Goal: Information Seeking & Learning: Learn about a topic

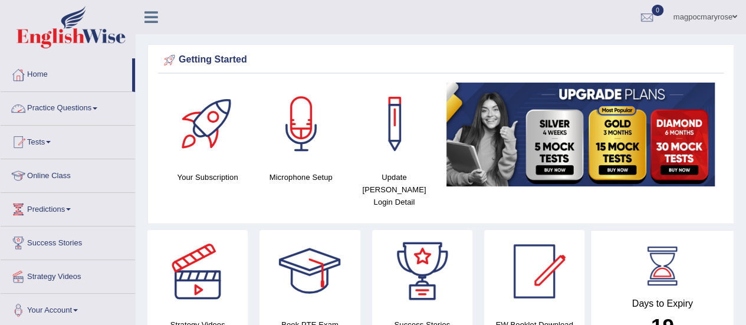
click at [45, 78] on link "Home" at bounding box center [67, 73] width 132 height 30
click at [85, 109] on link "Practice Questions" at bounding box center [68, 107] width 135 height 30
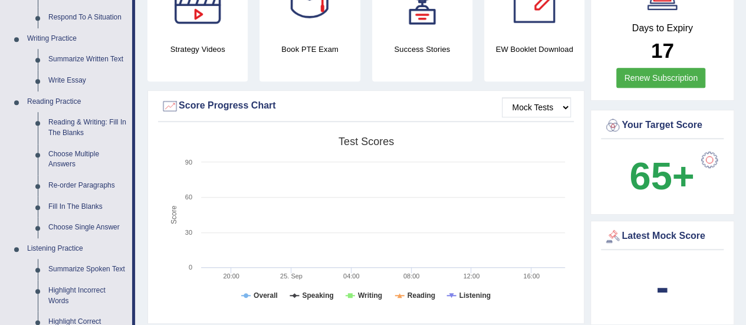
scroll to position [302, 0]
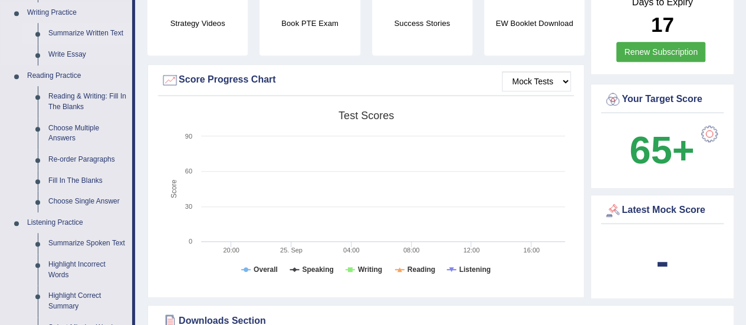
click at [103, 36] on link "Summarize Written Text" at bounding box center [87, 33] width 89 height 21
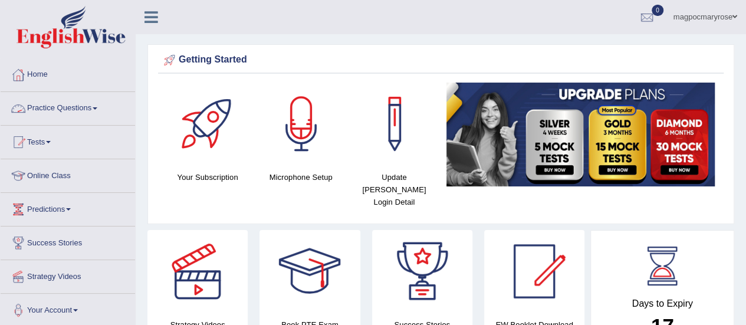
click at [64, 104] on link "Practice Questions" at bounding box center [68, 107] width 135 height 30
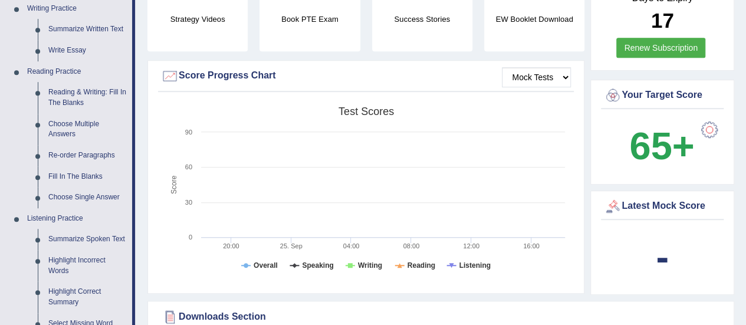
scroll to position [297, 0]
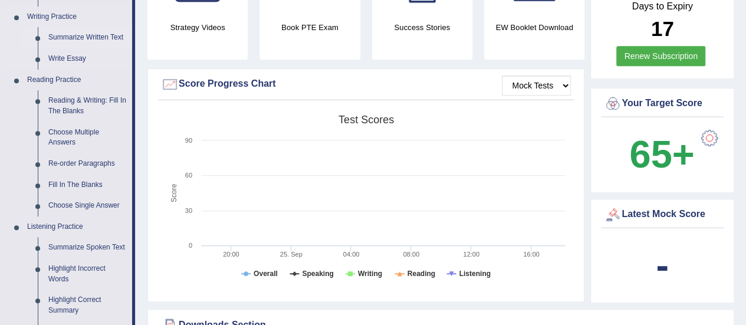
click at [77, 37] on link "Summarize Written Text" at bounding box center [87, 37] width 89 height 21
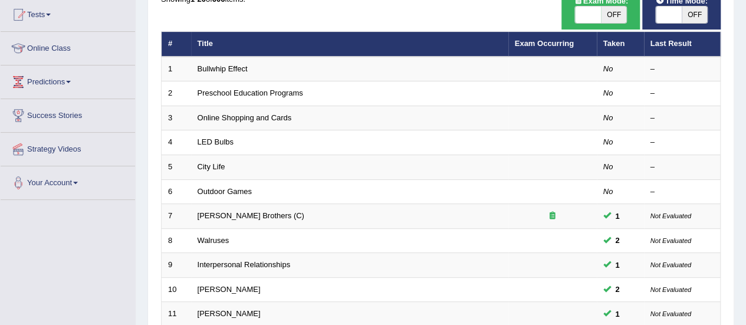
scroll to position [127, 0]
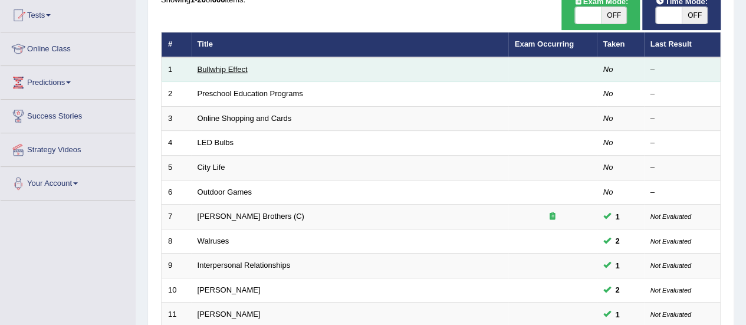
click at [231, 71] on link "Bullwhip Effect" at bounding box center [223, 69] width 50 height 9
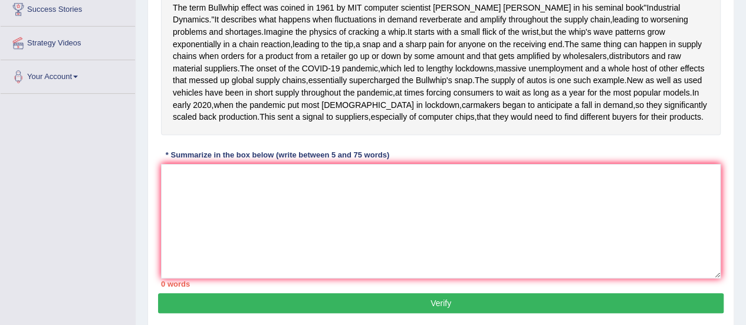
scroll to position [208, 0]
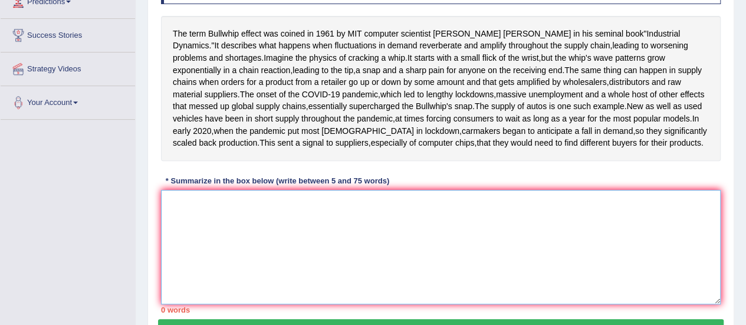
click at [371, 276] on textarea at bounding box center [441, 247] width 560 height 114
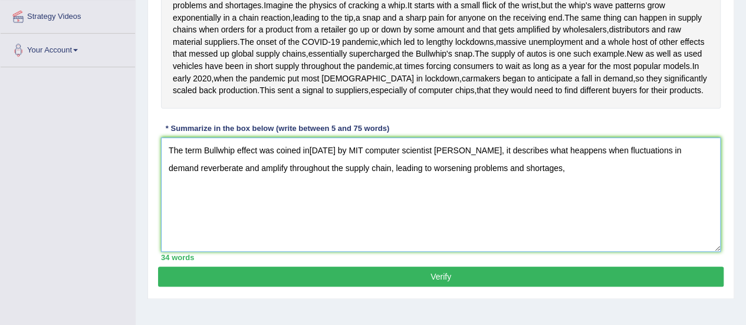
scroll to position [195, 0]
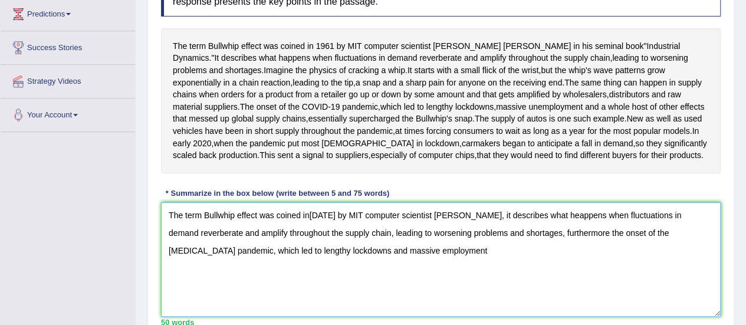
click at [336, 310] on textarea "The term Bullwhip effect was coined in[DATE] by MIT computer scientist [PERSON_…" at bounding box center [441, 259] width 560 height 114
click at [627, 305] on textarea "The term Bullwhip effect was coined in[DATE] by MIT computer scientist [PERSON_…" at bounding box center [441, 259] width 560 height 114
click at [381, 310] on textarea "The term Bullwhip effect was coined in[DATE] by MIT computer scientist [PERSON_…" at bounding box center [441, 259] width 560 height 114
click at [460, 315] on textarea "The term Bullwhip effect was coined in[DATE] by MIT computer scientist [PERSON_…" at bounding box center [441, 259] width 560 height 114
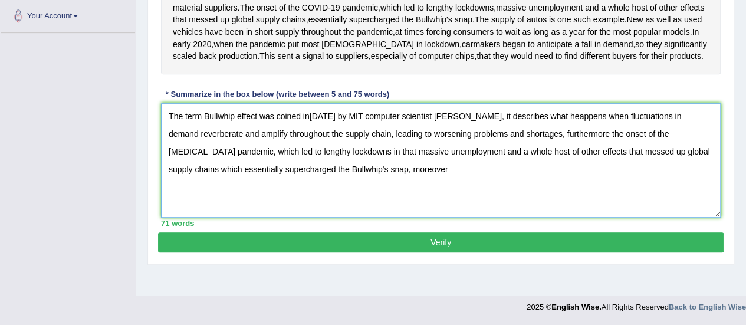
scroll to position [331, 0]
type textarea "The term Bullwhip effect was coined in[DATE] by MIT computer scientist [PERSON_…"
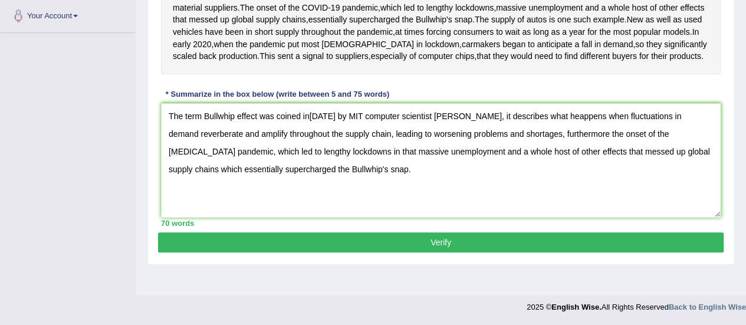
click at [450, 253] on button "Verify" at bounding box center [441, 243] width 566 height 20
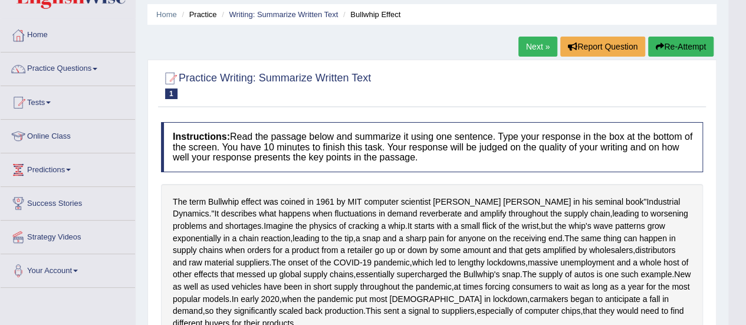
scroll to position [0, 0]
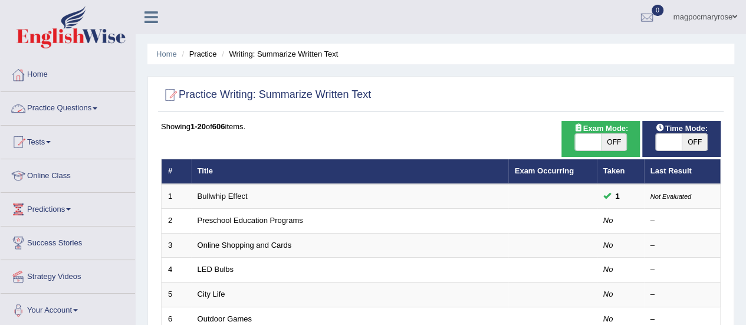
click at [61, 110] on link "Practice Questions" at bounding box center [68, 107] width 135 height 30
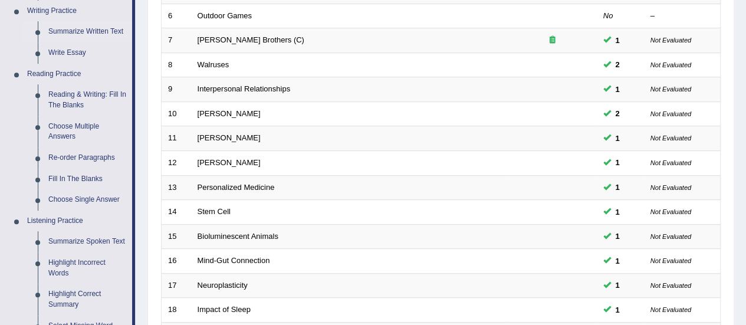
scroll to position [301, 0]
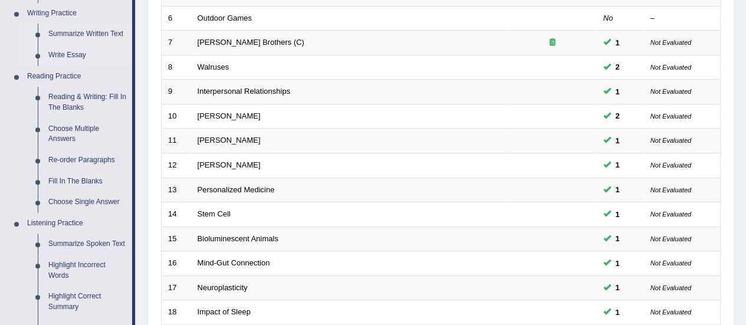
click at [64, 55] on link "Write Essay" at bounding box center [87, 55] width 89 height 21
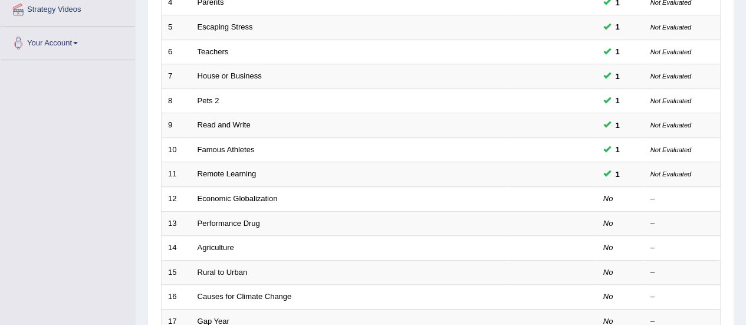
scroll to position [271, 0]
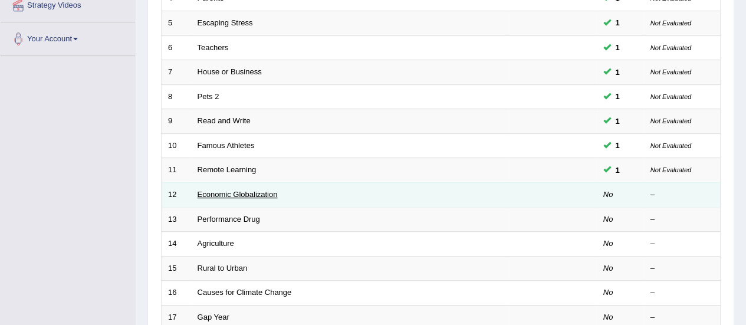
click at [261, 191] on link "Economic Globalization" at bounding box center [238, 194] width 80 height 9
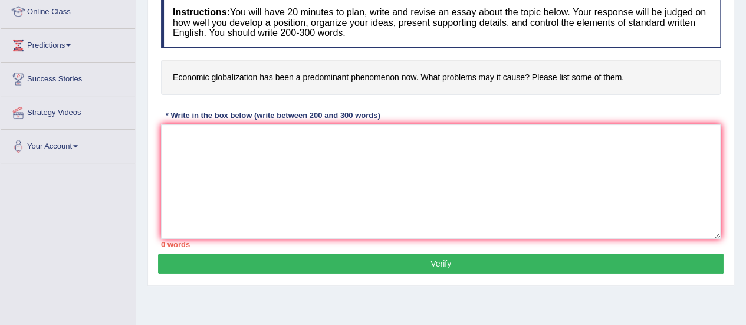
scroll to position [178, 0]
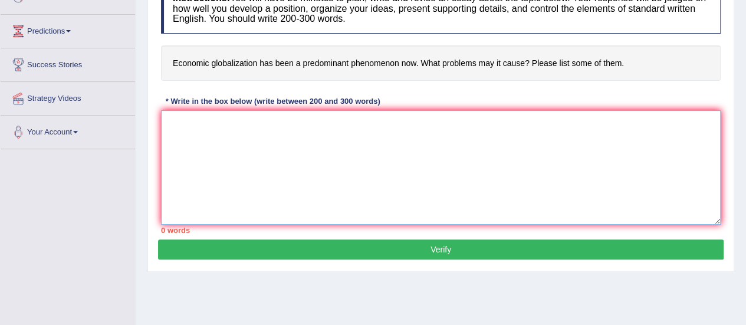
click at [604, 113] on textarea at bounding box center [441, 167] width 560 height 114
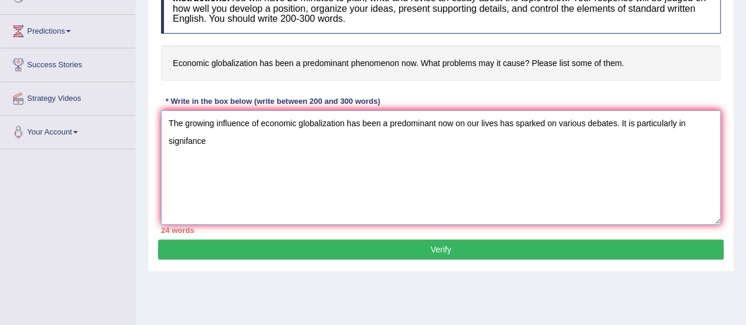
click at [628, 122] on textarea "The growing influence of economic globalization has been a predominant now on o…" at bounding box center [441, 167] width 560 height 114
click at [207, 142] on textarea "The growing influence of economic globalization has been a predominant now on o…" at bounding box center [441, 167] width 560 height 114
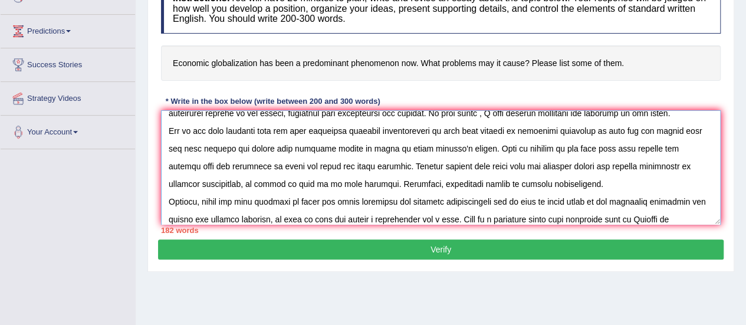
scroll to position [45, 0]
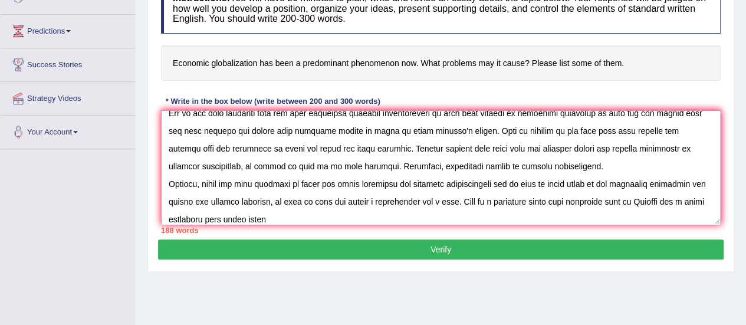
click at [699, 199] on textarea at bounding box center [441, 167] width 560 height 114
click at [294, 217] on textarea at bounding box center [441, 167] width 560 height 114
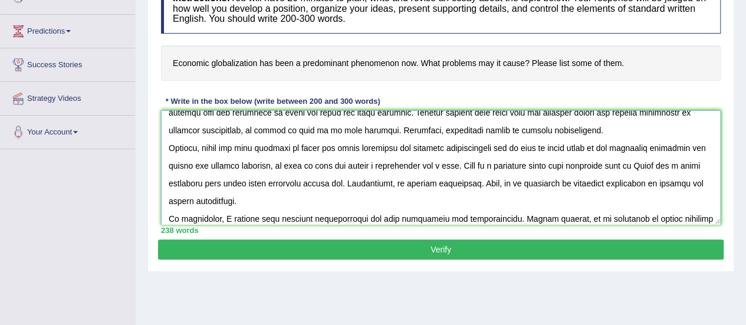
scroll to position [0, 0]
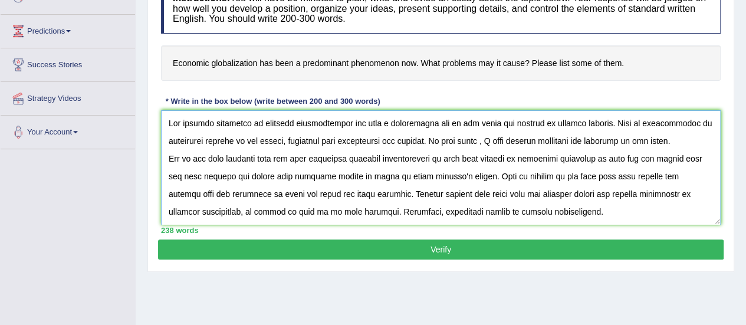
click at [626, 156] on textarea at bounding box center [441, 167] width 560 height 114
click at [646, 158] on textarea at bounding box center [441, 167] width 560 height 114
click at [391, 175] on textarea at bounding box center [441, 167] width 560 height 114
click at [191, 191] on textarea at bounding box center [441, 167] width 560 height 114
click at [228, 209] on textarea at bounding box center [441, 167] width 560 height 114
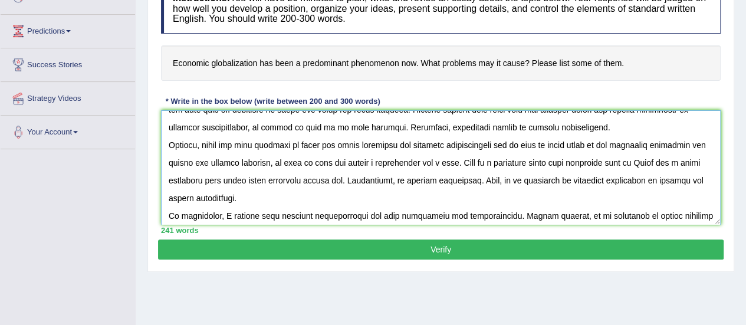
scroll to position [86, 0]
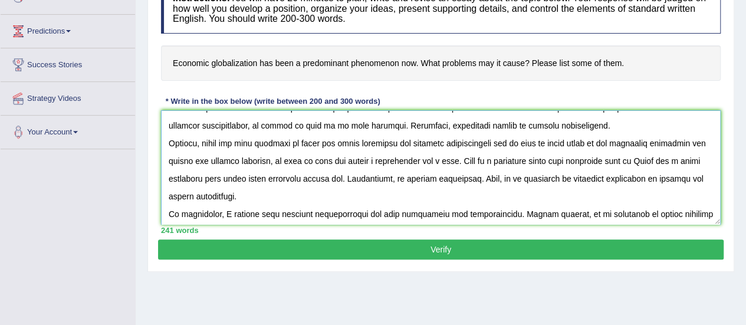
click at [577, 142] on textarea at bounding box center [441, 167] width 560 height 114
click at [368, 178] on textarea at bounding box center [441, 167] width 560 height 114
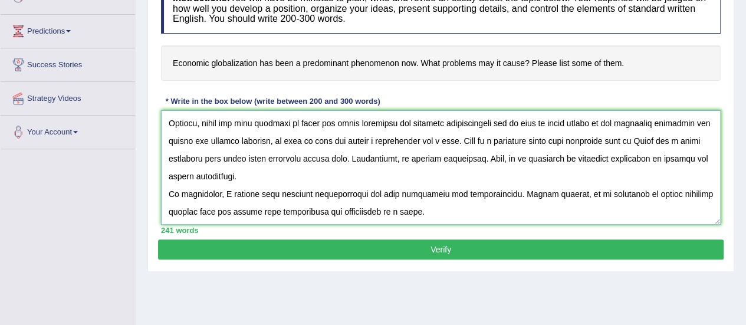
type textarea "The growing influence of economic globalization has been a predominant now on o…"
click at [444, 245] on button "Verify" at bounding box center [441, 250] width 566 height 20
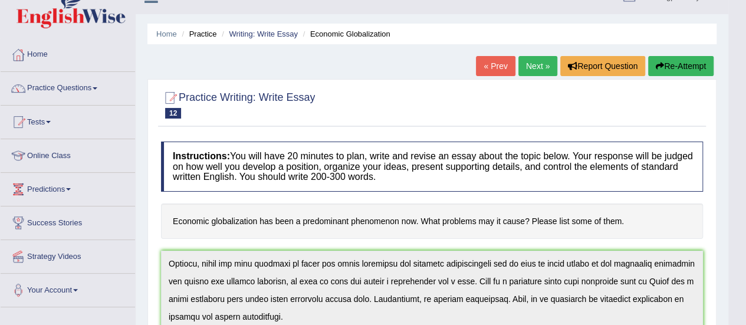
scroll to position [0, 0]
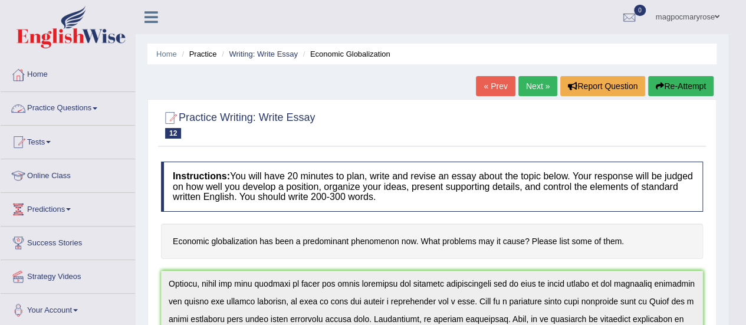
click at [54, 108] on link "Practice Questions" at bounding box center [68, 107] width 135 height 30
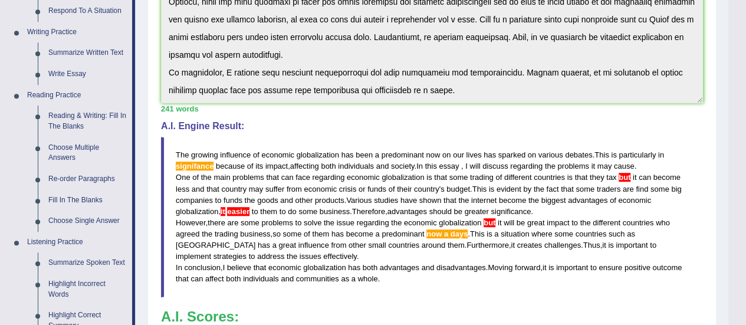
scroll to position [250, 0]
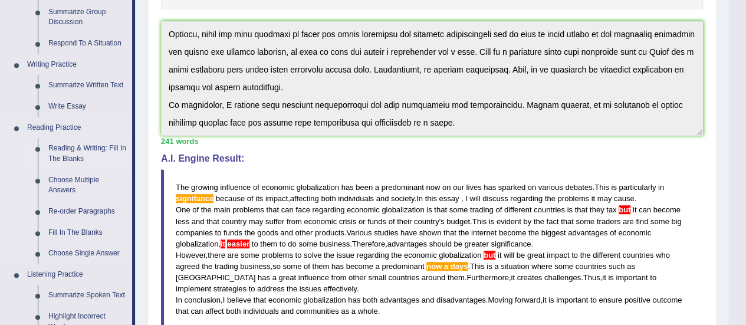
click at [67, 150] on link "Reading & Writing: Fill In The Blanks" at bounding box center [87, 153] width 89 height 31
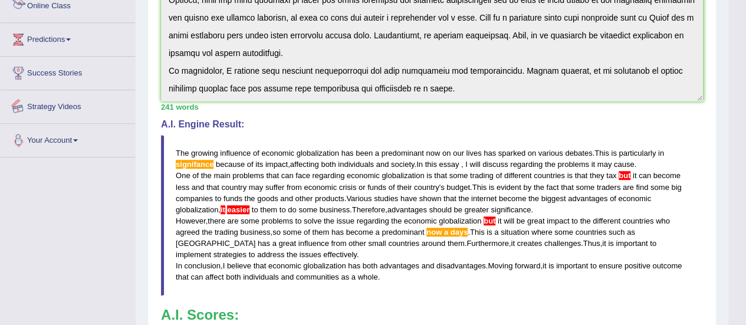
scroll to position [364, 0]
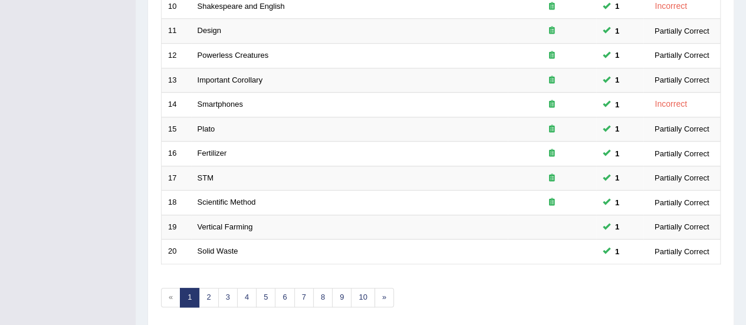
scroll to position [450, 0]
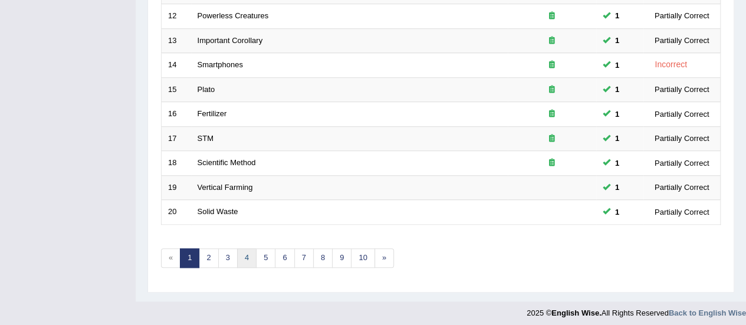
click at [246, 256] on link "4" at bounding box center [246, 257] width 19 height 19
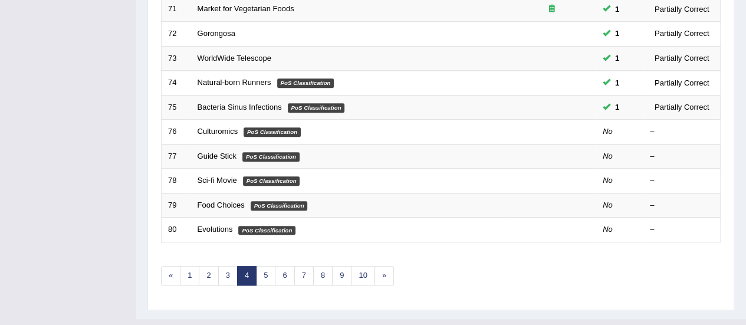
scroll to position [434, 0]
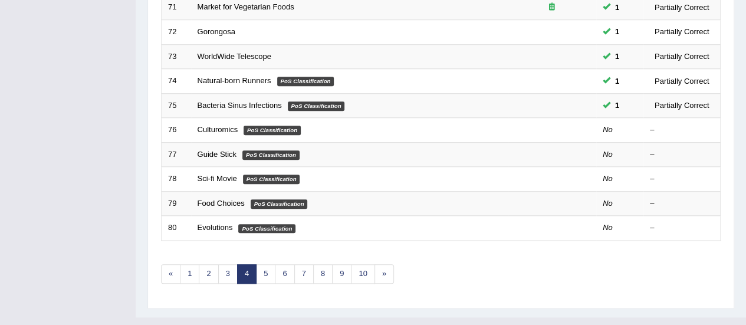
drag, startPoint x: 755, startPoint y: 89, endPoint x: 734, endPoint y: 260, distance: 172.4
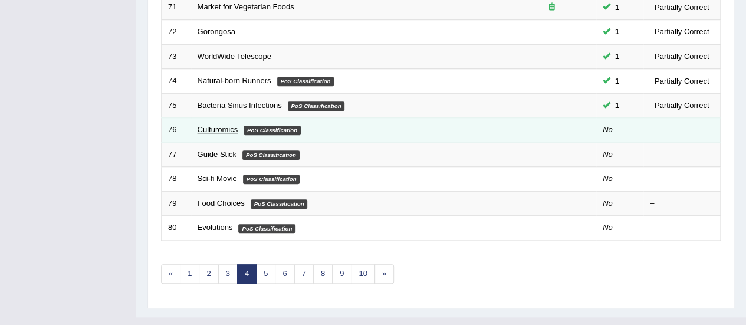
click at [223, 129] on link "Culturomics" at bounding box center [218, 129] width 41 height 9
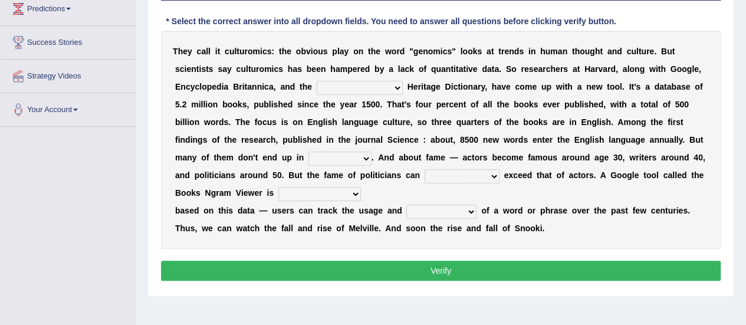
scroll to position [178, 0]
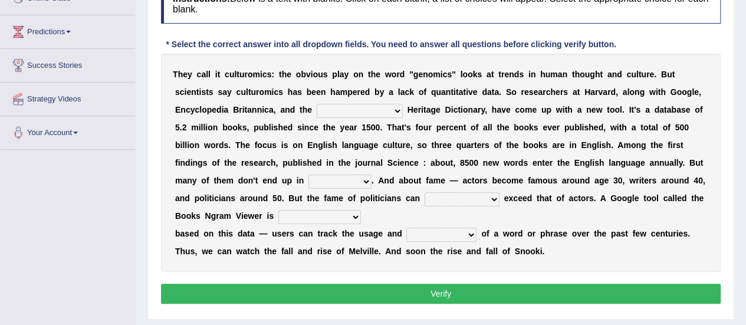
click at [351, 109] on select "Mettlesome Silicon Acetaminophen American" at bounding box center [360, 111] width 86 height 14
select select "American"
click at [317, 104] on select "Mettlesome Silicon Acetaminophen American" at bounding box center [360, 111] width 86 height 14
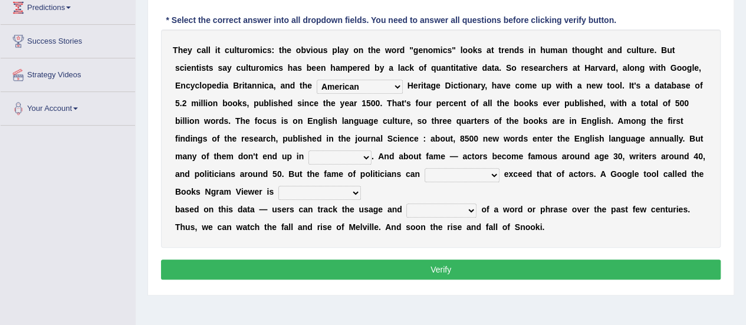
scroll to position [201, 0]
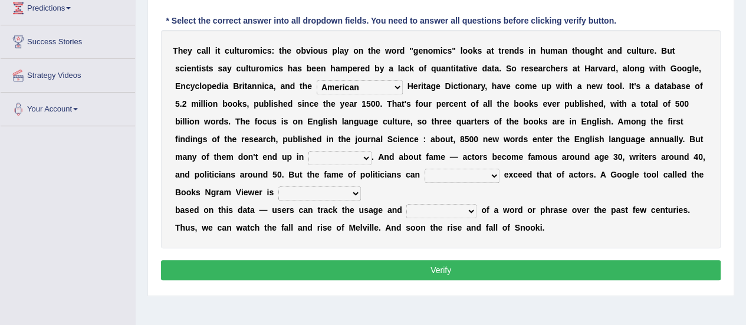
click at [336, 158] on select "veterinaries fairies dictionaries smithies" at bounding box center [340, 158] width 63 height 14
select select "dictionaries"
click at [309, 151] on select "veterinaries fairies dictionaries smithies" at bounding box center [340, 158] width 63 height 14
click at [361, 155] on select "veterinaries fairies dictionaries smithies" at bounding box center [340, 158] width 63 height 14
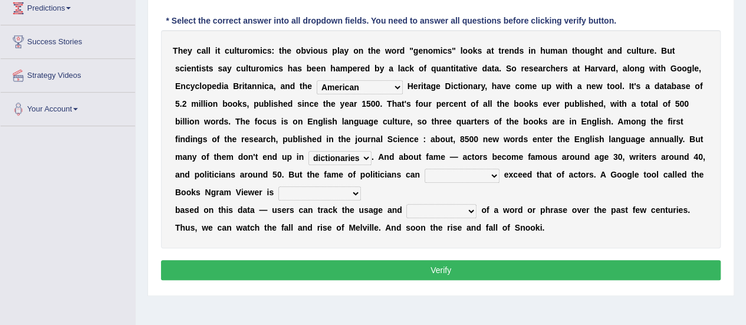
click at [434, 173] on select "intelligibly eventually venturesomely preferably" at bounding box center [462, 176] width 75 height 14
select select "eventually"
click at [425, 169] on select "intelligibly eventually venturesomely preferably" at bounding box center [462, 176] width 75 height 14
click at [333, 192] on select "nonoccupational nonbreakable trainable available" at bounding box center [320, 193] width 83 height 14
click at [313, 272] on button "Verify" at bounding box center [441, 270] width 560 height 20
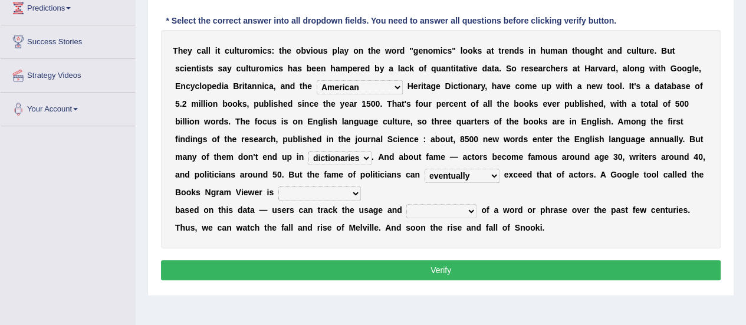
click at [345, 189] on select "nonoccupational nonbreakable trainable available" at bounding box center [320, 193] width 83 height 14
click at [279, 186] on select "nonoccupational nonbreakable trainable available" at bounding box center [320, 193] width 83 height 14
click at [327, 188] on select "nonoccupational nonbreakable trainable available" at bounding box center [320, 193] width 83 height 14
select select "available"
click at [279, 186] on select "nonoccupational nonbreakable trainable available" at bounding box center [320, 193] width 83 height 14
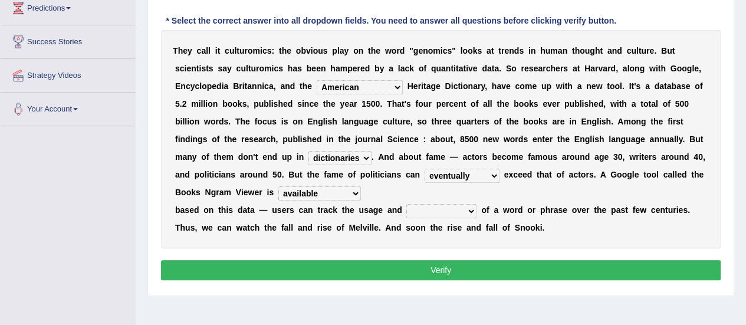
click at [326, 264] on button "Verify" at bounding box center [441, 270] width 560 height 20
click at [436, 207] on select "frequency derisory drearily inappreciably" at bounding box center [442, 211] width 70 height 14
click at [407, 204] on select "frequency derisory drearily inappreciably" at bounding box center [442, 211] width 70 height 14
click at [471, 208] on select "frequency derisory drearily inappreciably" at bounding box center [442, 211] width 70 height 14
select select "derisory"
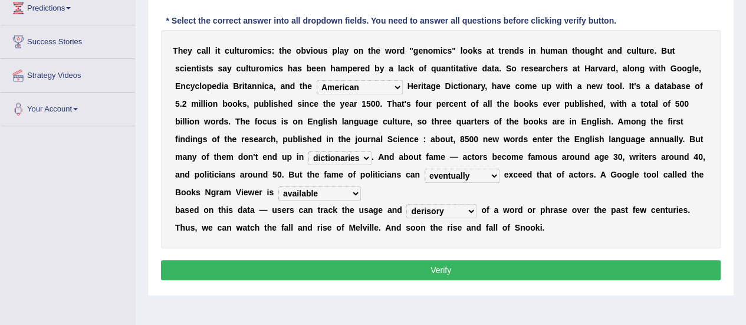
click at [407, 204] on select "frequency derisory drearily inappreciably" at bounding box center [442, 211] width 70 height 14
click at [449, 270] on button "Verify" at bounding box center [441, 270] width 560 height 20
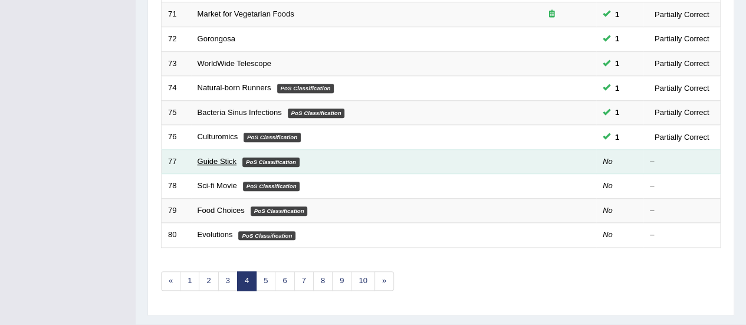
click at [225, 157] on link "Guide Stick" at bounding box center [217, 161] width 39 height 9
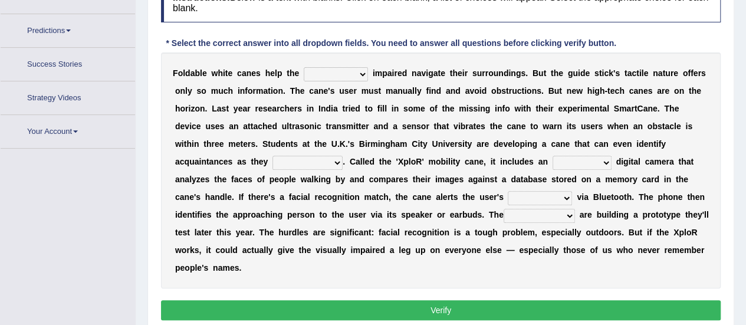
scroll to position [207, 0]
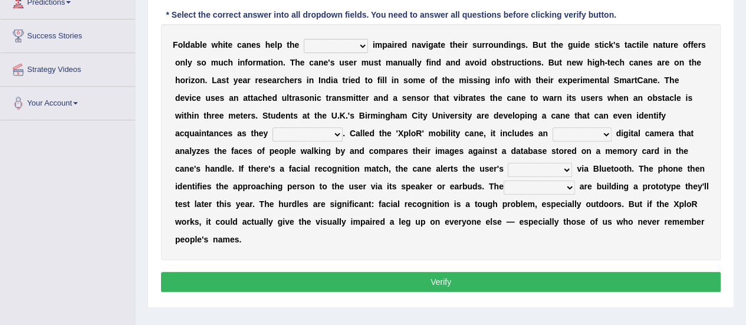
click at [336, 65] on b at bounding box center [337, 62] width 5 height 9
click at [339, 41] on select "felicity insensitivity visually malleability" at bounding box center [336, 46] width 64 height 14
select select "visually"
click at [304, 39] on select "felicity insensitivity visually malleability" at bounding box center [336, 46] width 64 height 14
click at [273, 136] on select "likelihood throat northernmost approach" at bounding box center [308, 134] width 70 height 14
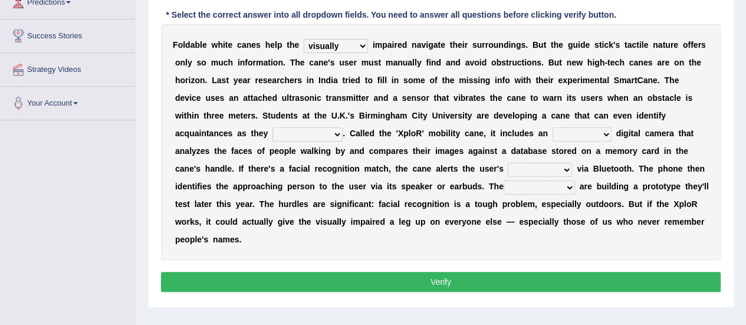
select select "likelihood"
click at [273, 127] on select "likelihood throat northernmost approach" at bounding box center [308, 134] width 70 height 14
click at [553, 136] on select "untested embedded deadest skinhead" at bounding box center [582, 134] width 59 height 14
select select "embedded"
click at [553, 127] on select "untested embedded deadest skinhead" at bounding box center [582, 134] width 59 height 14
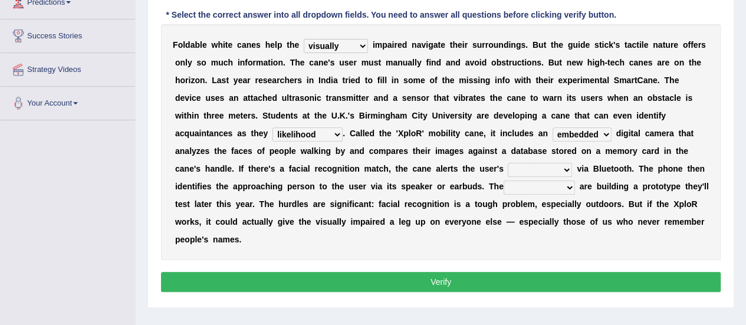
click at [508, 166] on select "waterborne alone smartphone postpone" at bounding box center [540, 170] width 64 height 14
select select "smartphone"
click at [508, 163] on select "waterborne alone smartphone postpone" at bounding box center [540, 170] width 64 height 14
drag, startPoint x: 520, startPoint y: 200, endPoint x: 486, endPoint y: 184, distance: 37.2
click at [486, 184] on div "F o l d a b l e w h i t e c a n e s h e l p t h e [PERSON_NAME] insensitivity v…" at bounding box center [441, 142] width 560 height 236
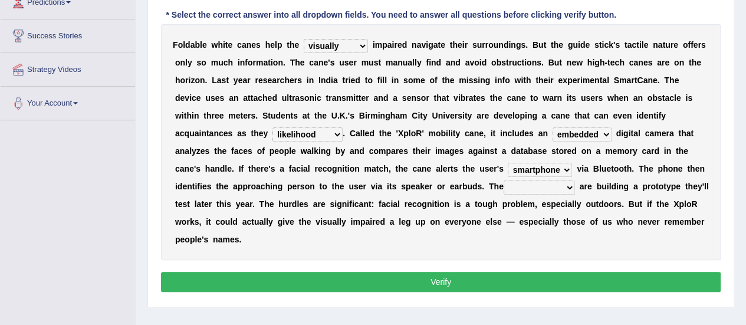
click at [504, 184] on select "jurisprudence bootless students jukebox" at bounding box center [539, 188] width 71 height 14
click at [504, 181] on select "jurisprudence bootless students jukebox" at bounding box center [539, 188] width 71 height 14
click at [504, 188] on select "jurisprudence bootless students jukebox" at bounding box center [539, 188] width 71 height 14
click at [504, 181] on select "jurisprudence bootless students jukebox" at bounding box center [539, 188] width 71 height 14
click at [504, 187] on select "jurisprudence bootless students jukebox" at bounding box center [539, 188] width 71 height 14
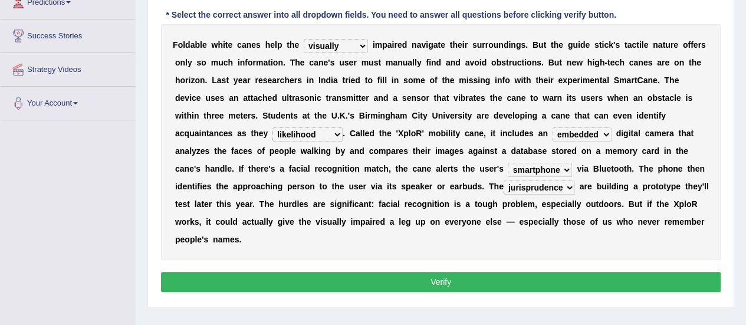
select select "bootless"
click at [504, 181] on select "jurisprudence bootless students jukebox" at bounding box center [539, 188] width 71 height 14
click at [289, 281] on button "Verify" at bounding box center [441, 282] width 560 height 20
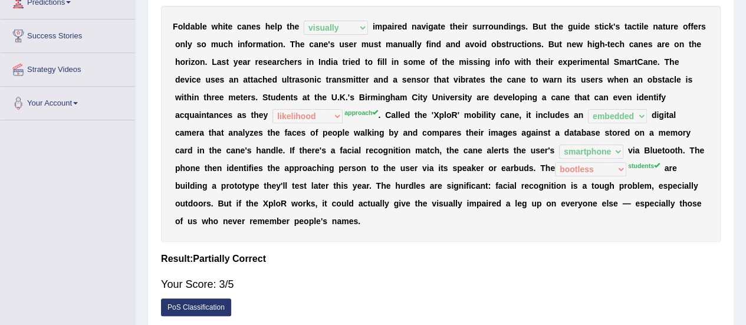
drag, startPoint x: 289, startPoint y: 281, endPoint x: 402, endPoint y: 187, distance: 147.9
click at [402, 187] on div "Instructions: Below is a text with blanks. Click on each blank, a list of choic…" at bounding box center [441, 139] width 566 height 380
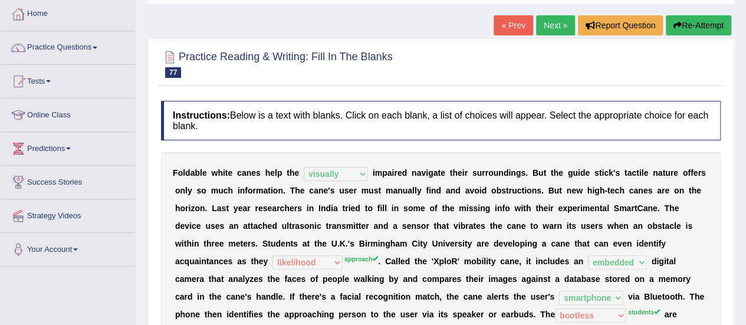
scroll to position [56, 0]
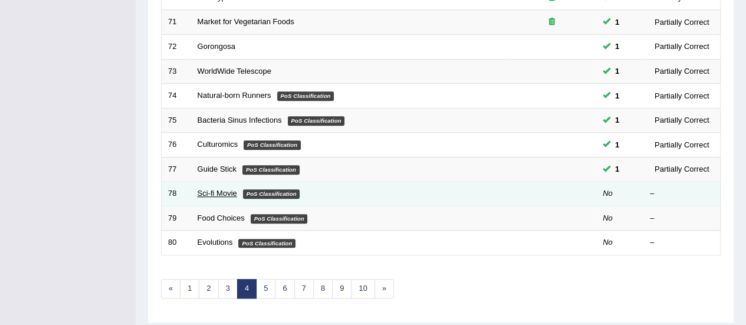
click at [221, 191] on link "Sci-fi Movie" at bounding box center [218, 193] width 40 height 9
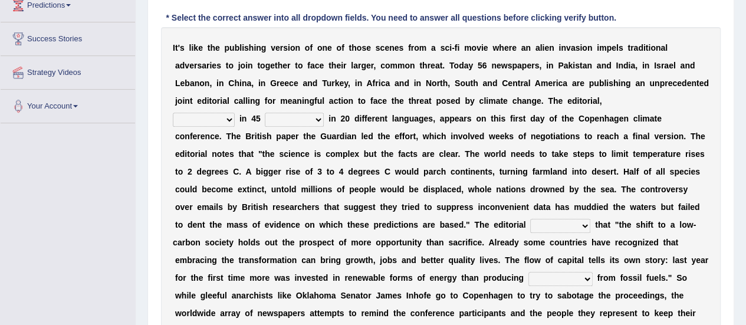
scroll to position [197, 0]
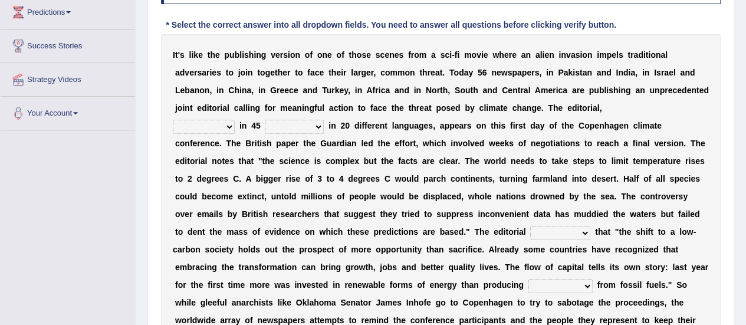
click at [201, 125] on select "published publicized burnished transmitted" at bounding box center [204, 127] width 62 height 14
select select "published"
click at [173, 120] on select "published publicized burnished transmitted" at bounding box center [204, 127] width 62 height 14
click at [294, 122] on select "clans countries continents terraces" at bounding box center [294, 127] width 59 height 14
select select "countries"
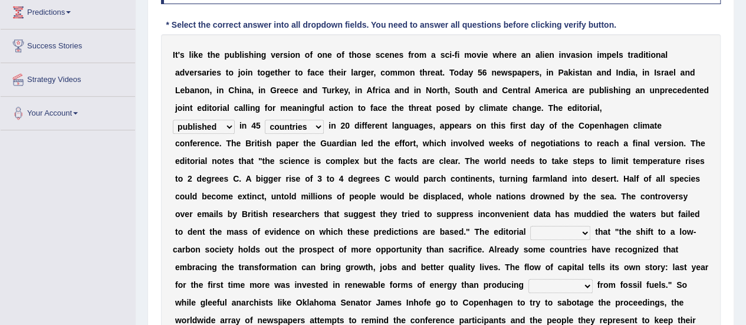
click at [265, 120] on select "clans countries continents terraces" at bounding box center [294, 127] width 59 height 14
click at [553, 230] on select "modified protested recognized declined" at bounding box center [561, 233] width 60 height 14
select select "modified"
click at [531, 226] on select "modified protested recognized declined" at bounding box center [561, 233] width 60 height 14
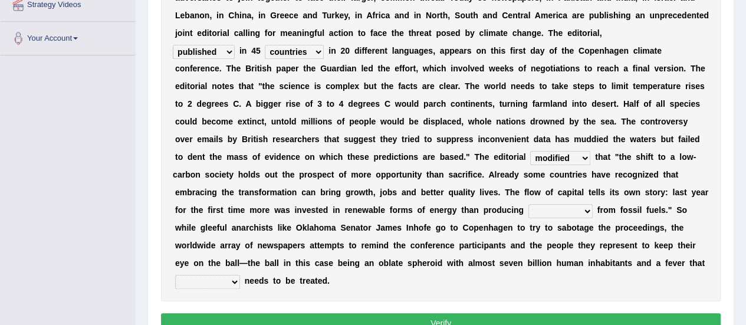
scroll to position [281, 0]
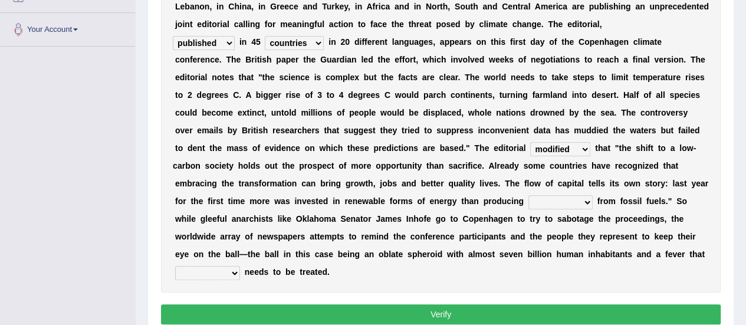
click at [548, 199] on select "electricity indivisibility negativity significance" at bounding box center [561, 202] width 64 height 14
select select "electricity"
click at [529, 195] on select "electricity indivisibility negativity significance" at bounding box center [561, 202] width 64 height 14
click at [212, 272] on select "solicitously desperately ephemerally peripherally" at bounding box center [207, 273] width 65 height 14
select select "desperately"
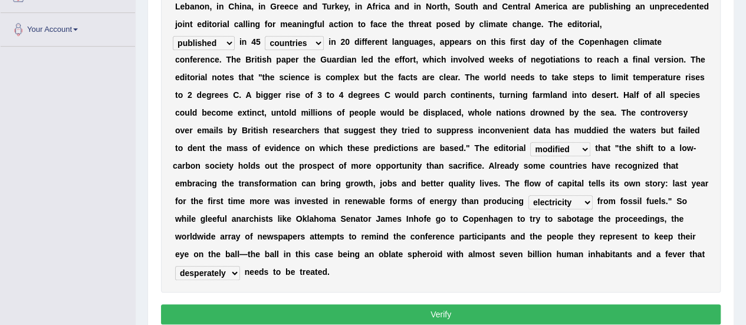
click at [175, 266] on select "solicitously desperately ephemerally peripherally" at bounding box center [207, 273] width 65 height 14
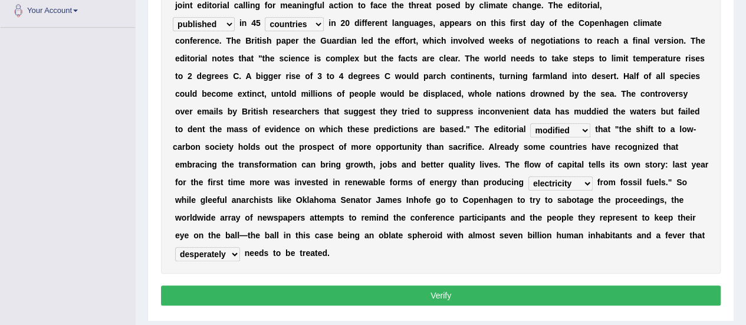
scroll to position [319, 0]
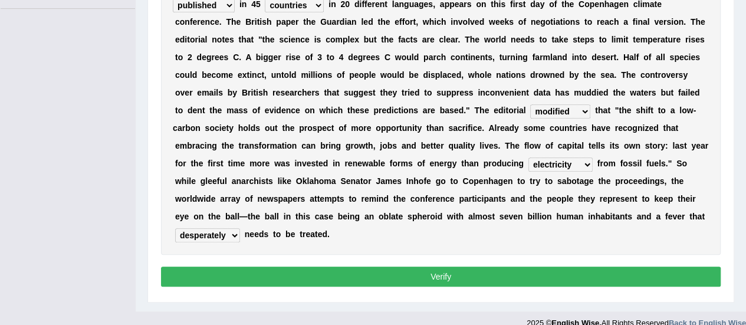
click at [440, 274] on button "Verify" at bounding box center [441, 277] width 560 height 20
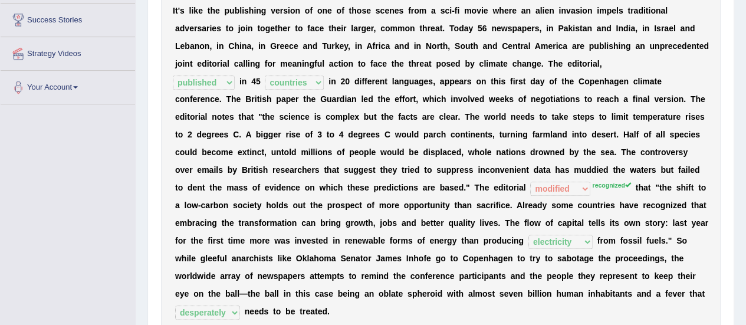
scroll to position [195, 0]
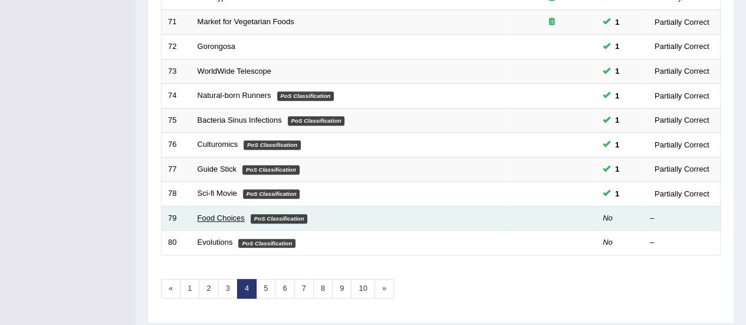
click at [219, 214] on link "Food Choices" at bounding box center [221, 218] width 47 height 9
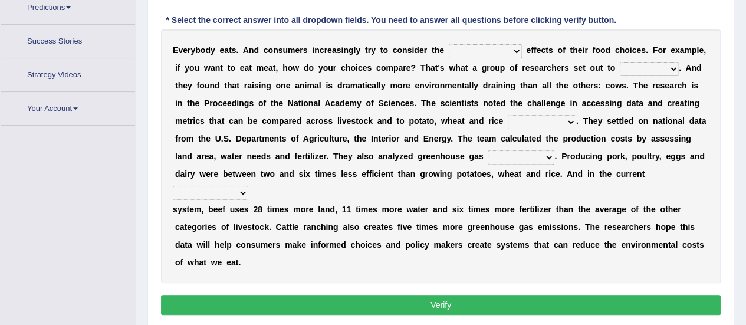
scroll to position [237, 0]
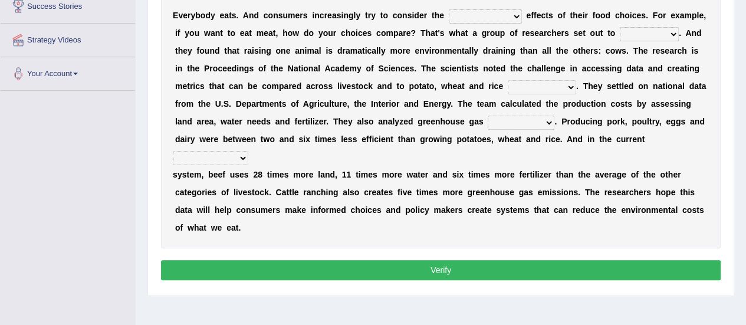
click at [476, 11] on select "spiritual economic environmental material" at bounding box center [485, 16] width 73 height 14
select select "environmental"
click at [449, 9] on select "spiritual economic environmental material" at bounding box center [485, 16] width 73 height 14
click at [633, 27] on select "exemplify squander discover purchase" at bounding box center [649, 34] width 59 height 14
select select "exemplify"
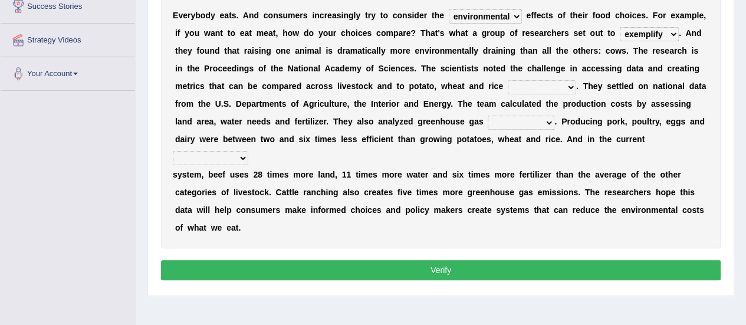
click at [620, 27] on select "exemplify squander discover purchase" at bounding box center [649, 34] width 59 height 14
click at [541, 83] on select "production corruption consumption inventory" at bounding box center [542, 87] width 68 height 14
select select "production"
click at [508, 80] on select "production corruption consumption inventory" at bounding box center [542, 87] width 68 height 14
click at [516, 126] on select "conjectures manufacture emissions purification" at bounding box center [521, 123] width 67 height 14
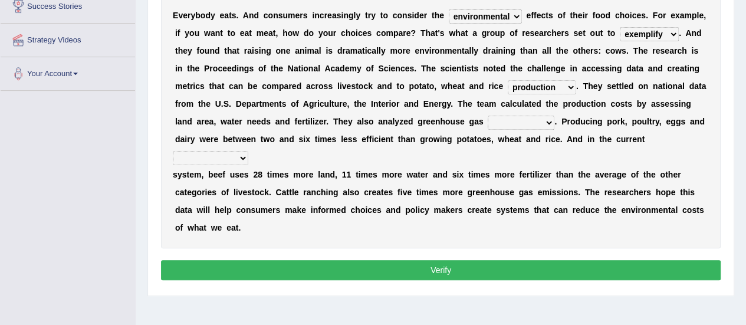
select select "manufacture"
click at [488, 116] on select "conjectures manufacture emissions purification" at bounding box center [521, 123] width 67 height 14
click at [214, 161] on select "agricultural impalpable ungrammatical terminal" at bounding box center [211, 158] width 76 height 14
select select "agricultural"
click at [173, 151] on select "agricultural impalpable ungrammatical terminal" at bounding box center [211, 158] width 76 height 14
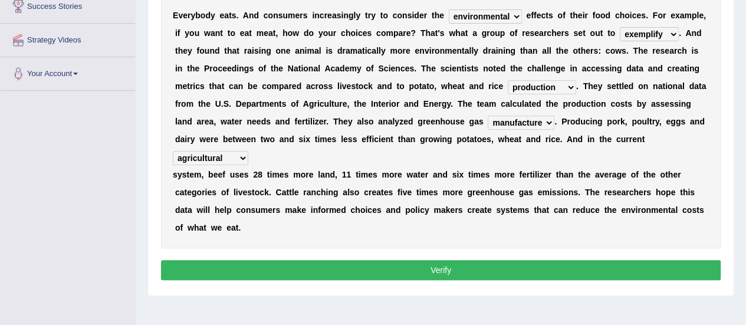
click at [243, 268] on button "Verify" at bounding box center [441, 270] width 560 height 20
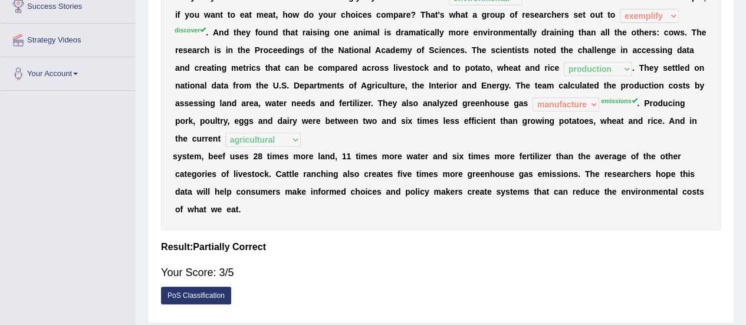
drag, startPoint x: 736, startPoint y: 210, endPoint x: 734, endPoint y: 104, distance: 106.2
click at [734, 104] on div "Home Practice Reading & Writing: Fill In The Blanks Food Choices « Prev Next » …" at bounding box center [441, 58] width 611 height 590
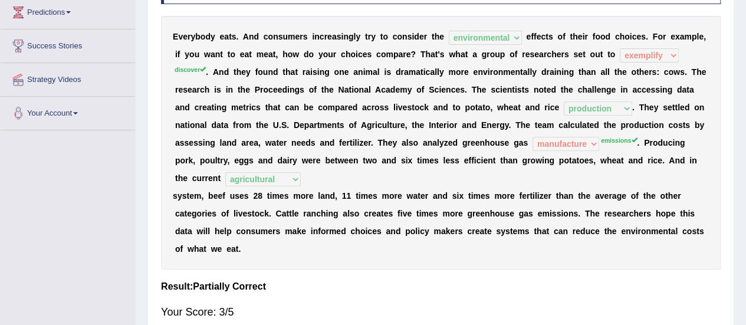
scroll to position [188, 0]
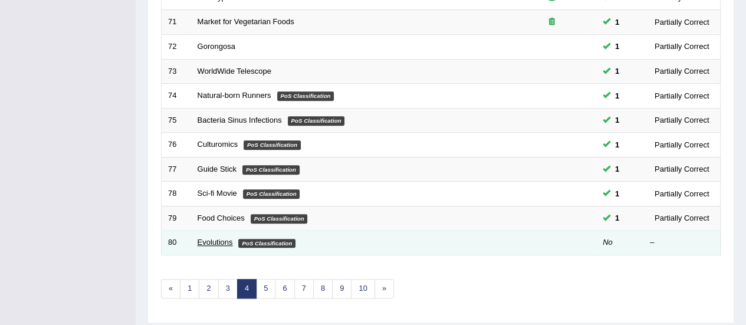
click at [214, 239] on link "Evolutions" at bounding box center [215, 242] width 35 height 9
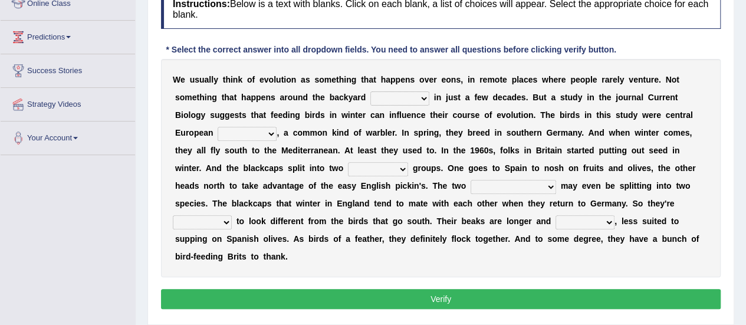
scroll to position [201, 0]
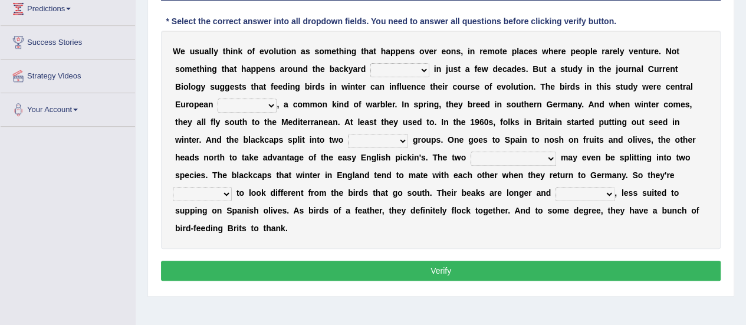
click at [378, 66] on select "beaver believer birdfeeder phonier" at bounding box center [400, 70] width 59 height 14
select select "beaver"
click at [371, 63] on select "beaver believer birdfeeder phonier" at bounding box center [400, 70] width 59 height 14
click at [254, 109] on select "blackcaps pox flaps chats" at bounding box center [247, 106] width 59 height 14
select select "blackcaps"
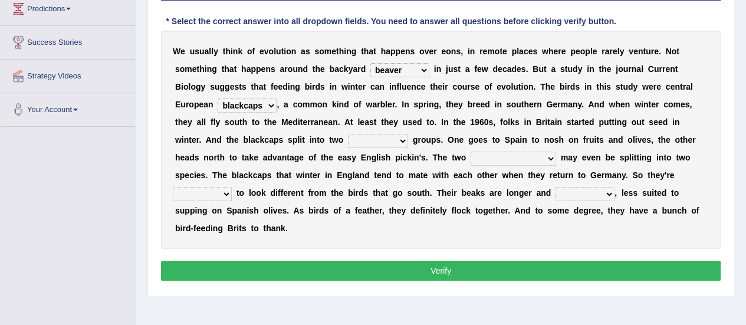
click at [218, 99] on select "blackcaps pox flaps chats" at bounding box center [247, 106] width 59 height 14
click at [399, 73] on select "beaver believer birdfeeder phonier" at bounding box center [400, 70] width 59 height 14
select select "birdfeeder"
click at [371, 63] on select "beaver believer birdfeeder phonier" at bounding box center [400, 70] width 59 height 14
click at [379, 143] on select "distinct bit disconnect split" at bounding box center [378, 141] width 60 height 14
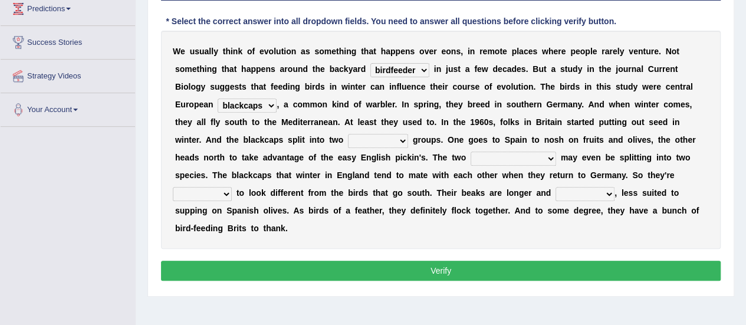
select select "distinct"
click at [348, 134] on select "distinct bit disconnect split" at bounding box center [378, 141] width 60 height 14
click at [480, 155] on select "elevators populations breakers contraindications" at bounding box center [514, 159] width 86 height 14
select select "populations"
click at [471, 152] on select "elevators populations breakers contraindications" at bounding box center [514, 159] width 86 height 14
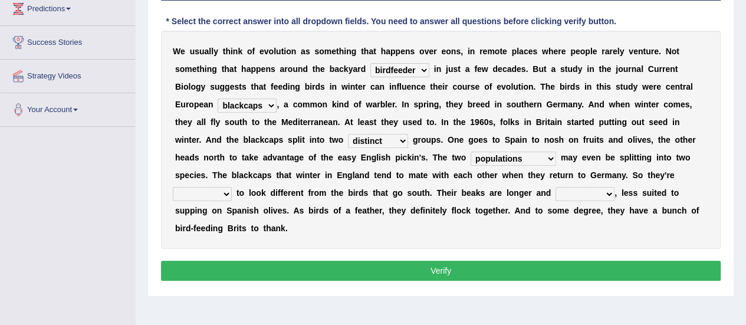
click at [187, 192] on select "starting blotting wanting padding" at bounding box center [202, 194] width 59 height 14
select select "starting"
click at [173, 187] on select "starting blotting wanting padding" at bounding box center [202, 194] width 59 height 14
click at [576, 194] on select "freshwater spillover scheduler narrower" at bounding box center [585, 194] width 59 height 14
select select "narrower"
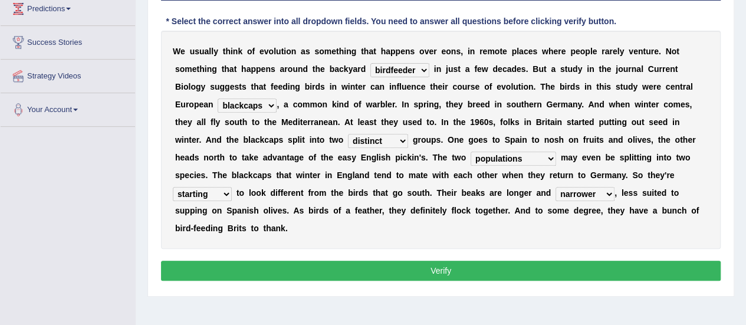
click at [556, 187] on select "freshwater spillover scheduler narrower" at bounding box center [585, 194] width 59 height 14
click at [400, 272] on button "Verify" at bounding box center [441, 271] width 560 height 20
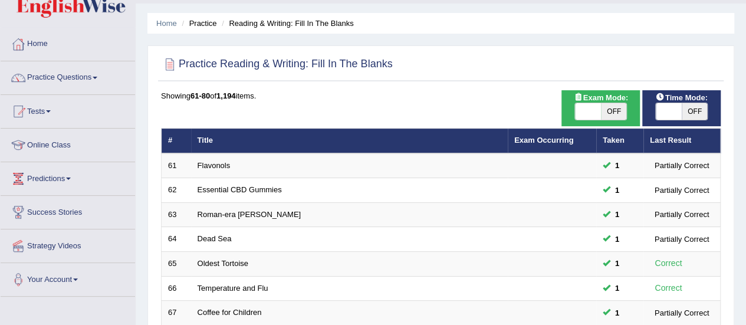
scroll to position [13, 0]
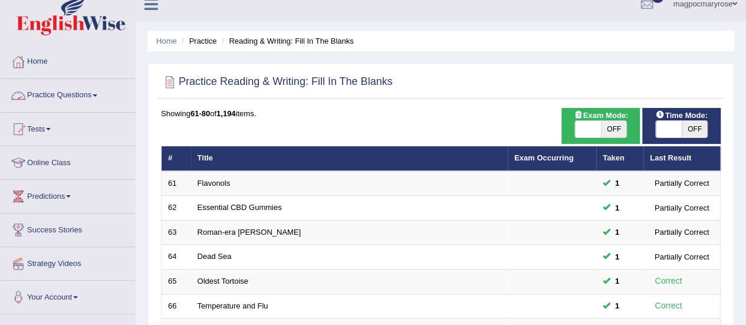
click at [90, 93] on link "Practice Questions" at bounding box center [68, 94] width 135 height 30
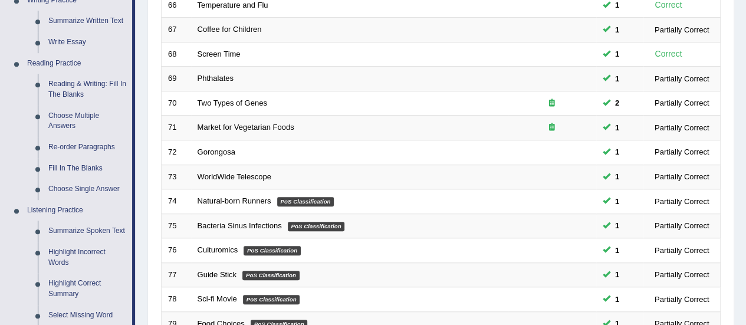
scroll to position [312, 0]
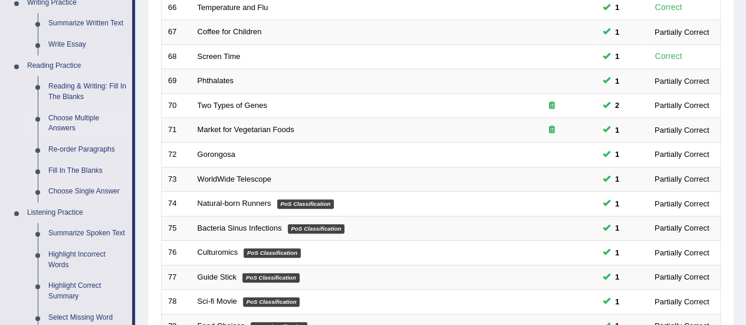
click at [59, 125] on link "Choose Multiple Answers" at bounding box center [87, 123] width 89 height 31
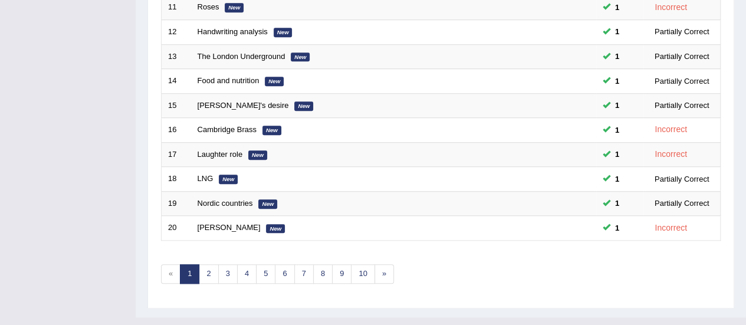
scroll to position [450, 0]
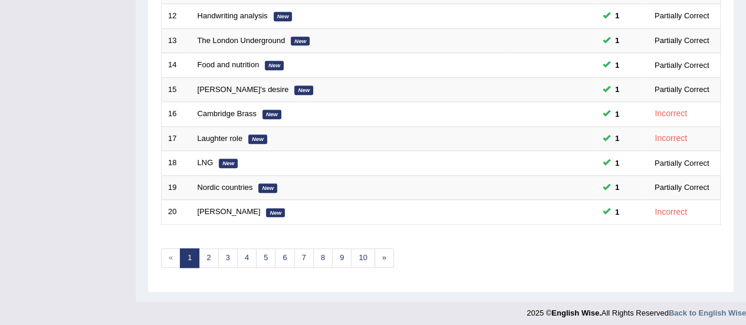
drag, startPoint x: 0, startPoint y: 0, endPoint x: 751, endPoint y: 332, distance: 821.4
click at [230, 254] on link "3" at bounding box center [227, 257] width 19 height 19
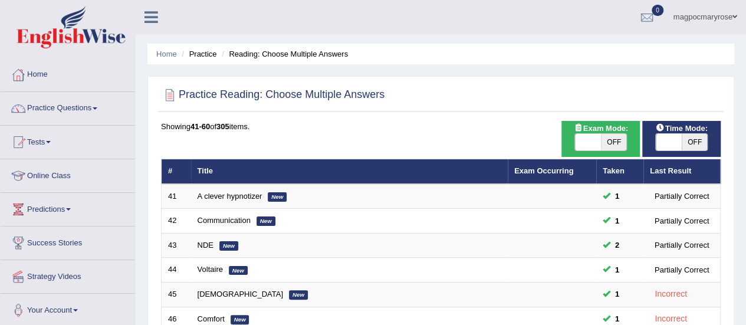
scroll to position [450, 0]
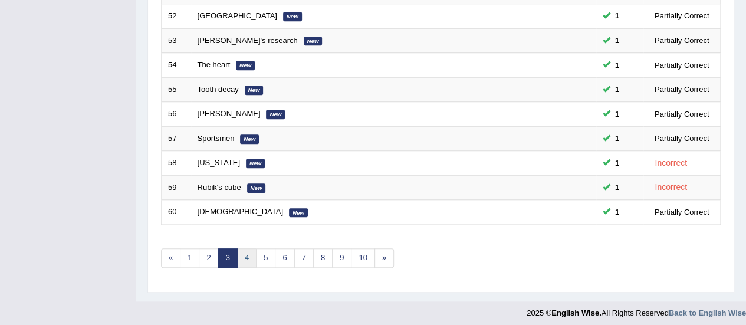
click at [240, 258] on link "4" at bounding box center [246, 257] width 19 height 19
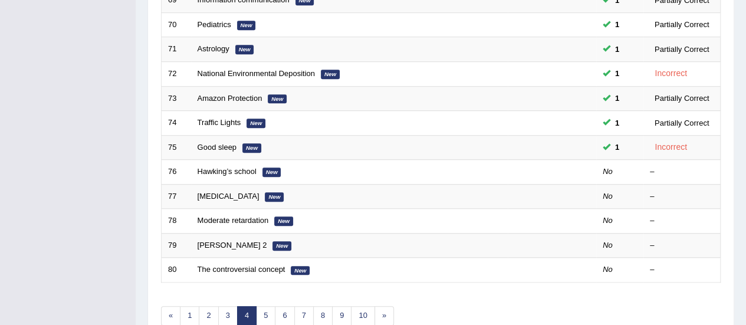
scroll to position [450, 0]
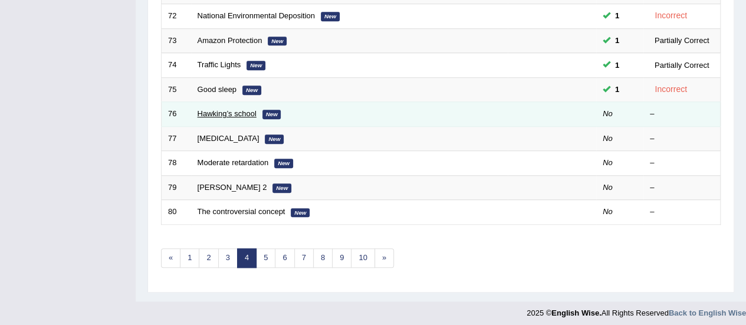
click at [207, 113] on link "Hawking’s school" at bounding box center [227, 113] width 59 height 9
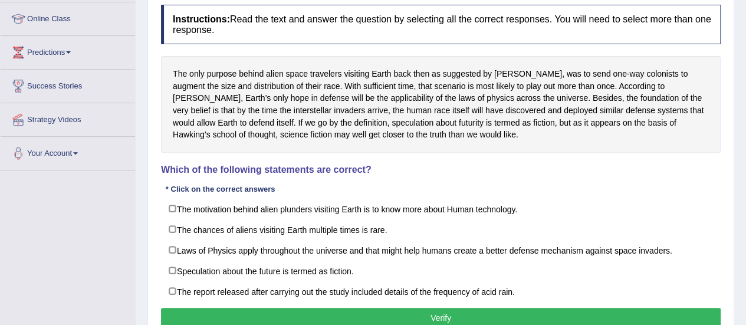
scroll to position [198, 0]
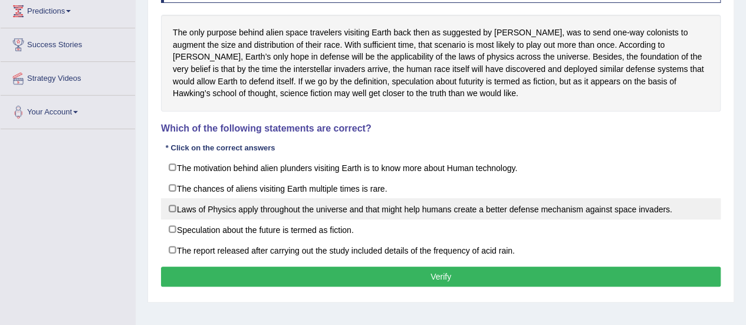
click at [176, 206] on label "Laws of Physics apply throughout the universe and that might help humans create…" at bounding box center [441, 208] width 560 height 21
checkbox input "true"
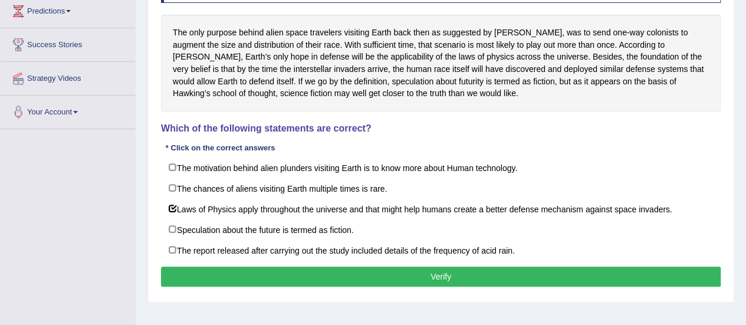
click at [211, 269] on button "Verify" at bounding box center [441, 277] width 560 height 20
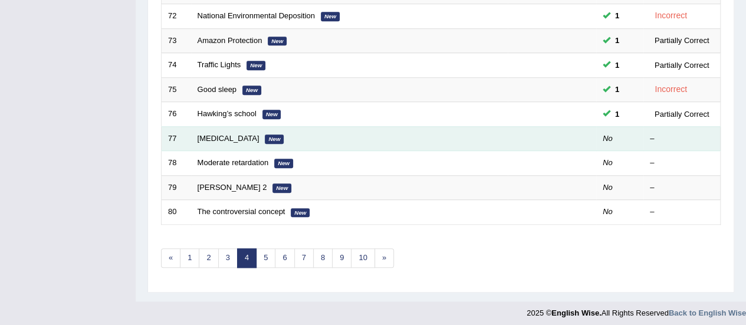
click at [230, 129] on td "[GEOGRAPHIC_DATA][MEDICAL_DATA] New" at bounding box center [349, 138] width 317 height 25
click at [230, 136] on link "[MEDICAL_DATA]" at bounding box center [229, 138] width 62 height 9
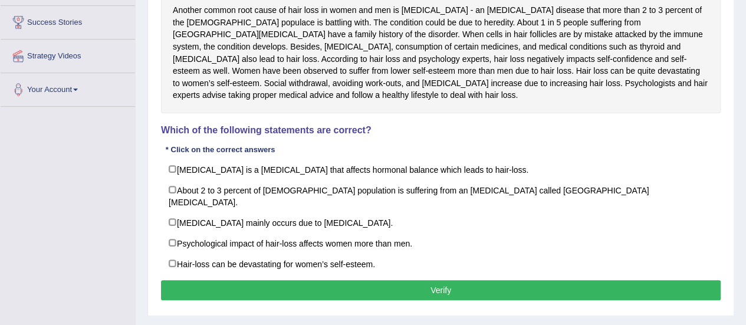
scroll to position [218, 0]
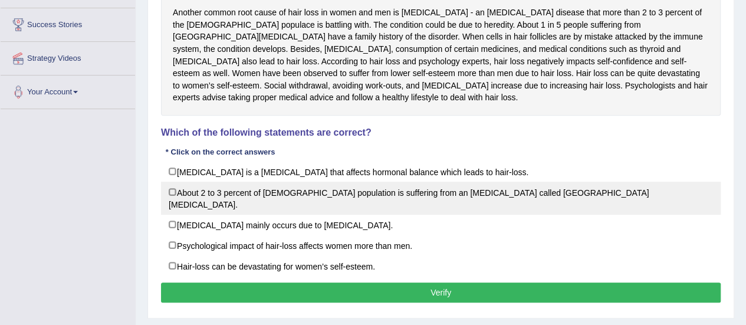
click at [188, 195] on label "About 2 to 3 percent of US population is suffering from an autoimmune disease c…" at bounding box center [441, 198] width 560 height 33
checkbox input "true"
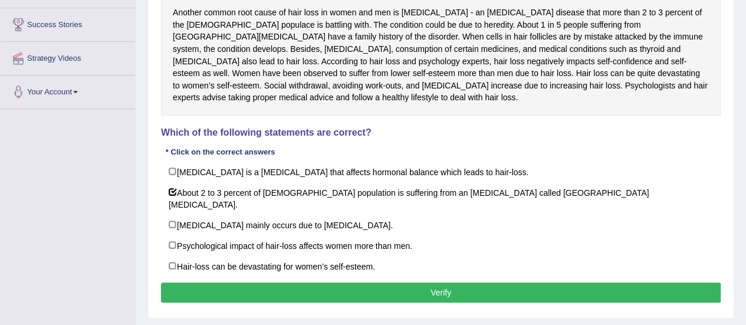
click at [221, 283] on button "Verify" at bounding box center [441, 293] width 560 height 20
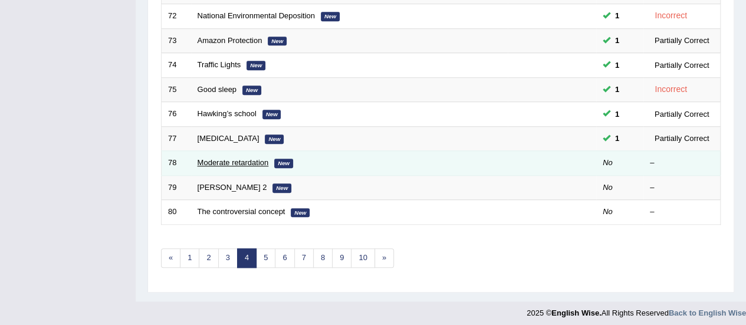
click at [215, 158] on link "Moderate retardation" at bounding box center [233, 162] width 71 height 9
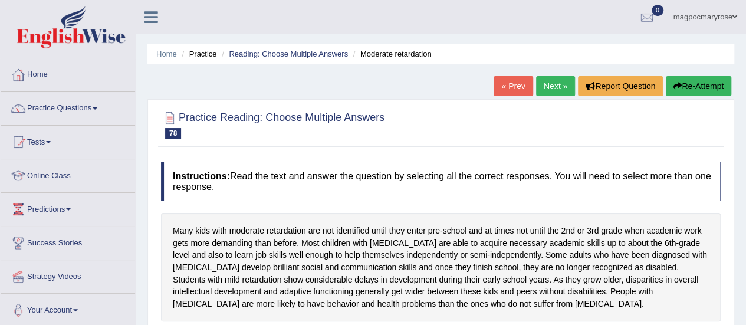
scroll to position [208, 0]
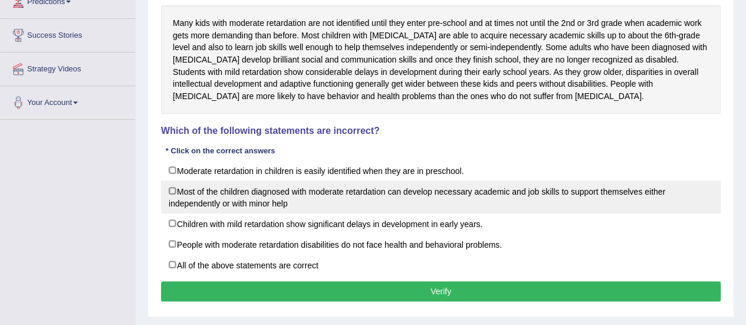
click at [188, 200] on label "Most of the children diagnosed with moderate retardation can develop necessary …" at bounding box center [441, 197] width 560 height 33
checkbox input "true"
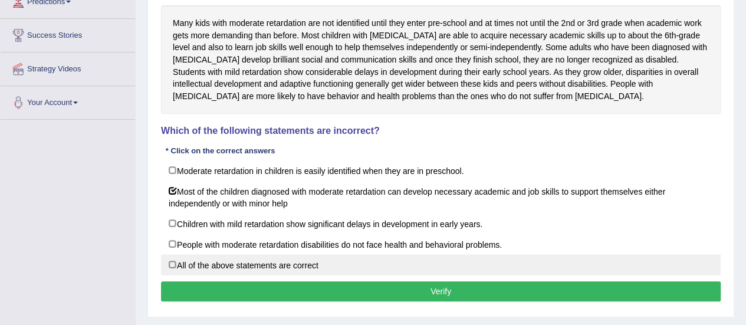
click at [178, 271] on label "All of the above statements are correct" at bounding box center [441, 264] width 560 height 21
checkbox input "true"
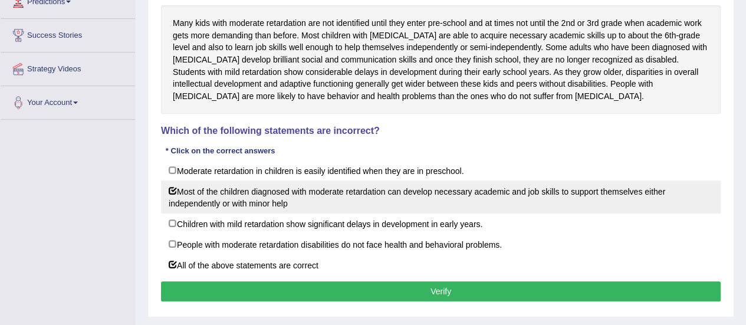
click at [181, 202] on label "Most of the children diagnosed with moderate retardation can develop necessary …" at bounding box center [441, 197] width 560 height 33
checkbox input "false"
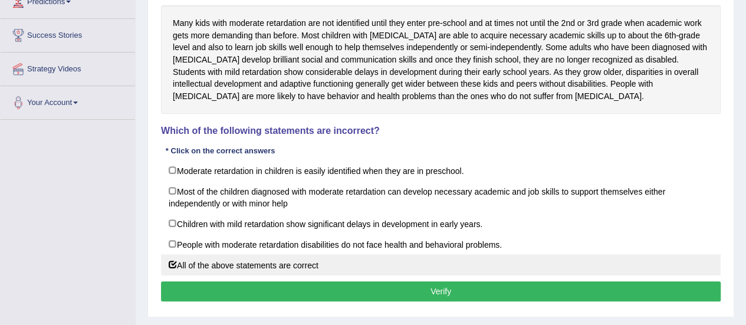
click at [182, 276] on label "All of the above statements are correct" at bounding box center [441, 264] width 560 height 21
checkbox input "false"
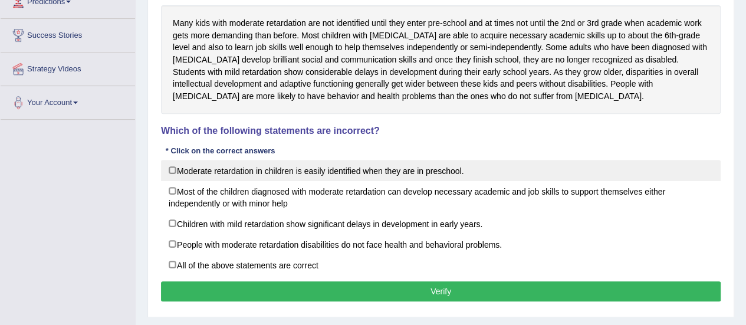
click at [174, 180] on label "Moderate retardation in children is easily identified when they are in preschoo…" at bounding box center [441, 170] width 560 height 21
checkbox input "true"
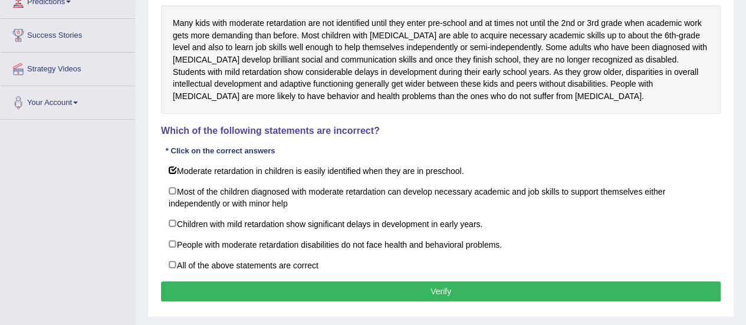
click at [222, 297] on button "Verify" at bounding box center [441, 291] width 560 height 20
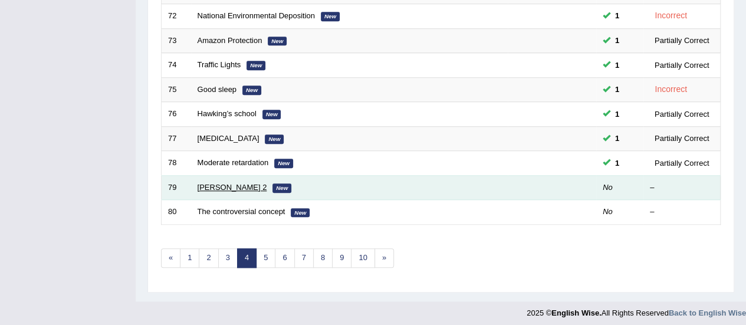
click at [212, 183] on link "[PERSON_NAME] 2" at bounding box center [233, 187] width 70 height 9
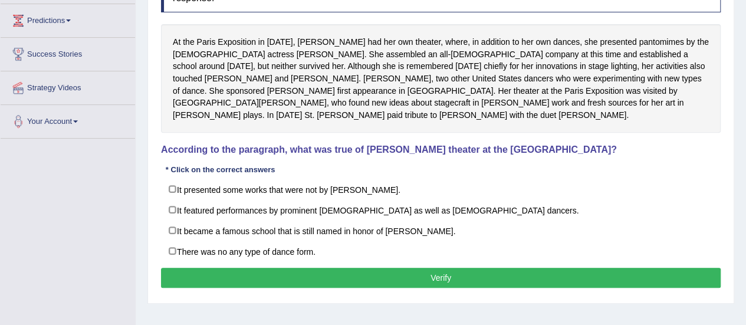
scroll to position [185, 0]
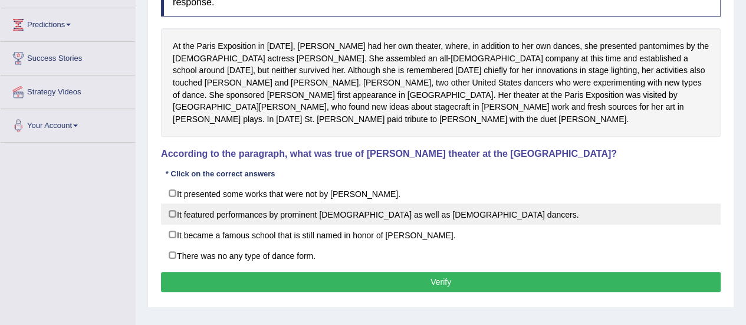
click at [254, 204] on label "It featured performances by prominent [DEMOGRAPHIC_DATA] as well as [DEMOGRAPHI…" at bounding box center [441, 214] width 560 height 21
checkbox input "true"
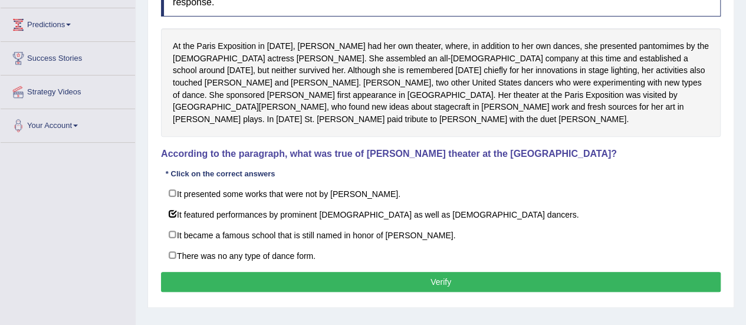
click at [254, 272] on button "Verify" at bounding box center [441, 282] width 560 height 20
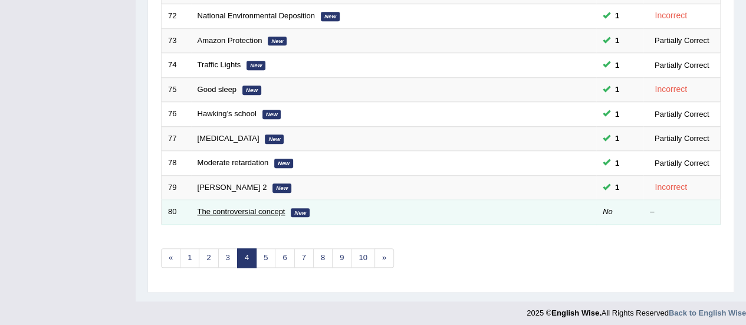
click at [228, 209] on link "The controversial concept" at bounding box center [242, 211] width 88 height 9
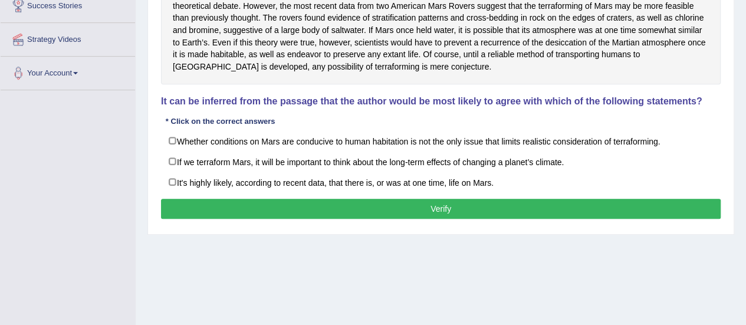
scroll to position [236, 0]
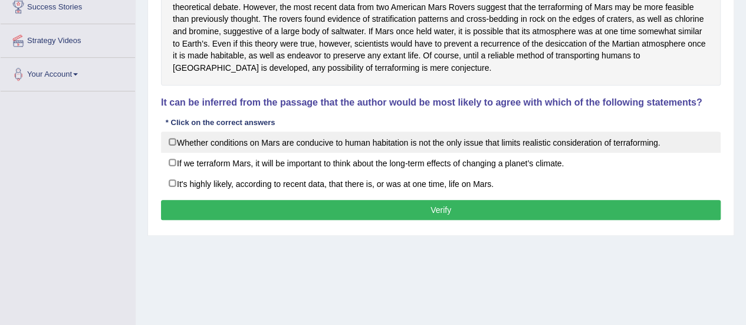
click at [227, 137] on label "Whether conditions on Mars are conducive to human habitation is not the only is…" at bounding box center [441, 142] width 560 height 21
checkbox input "true"
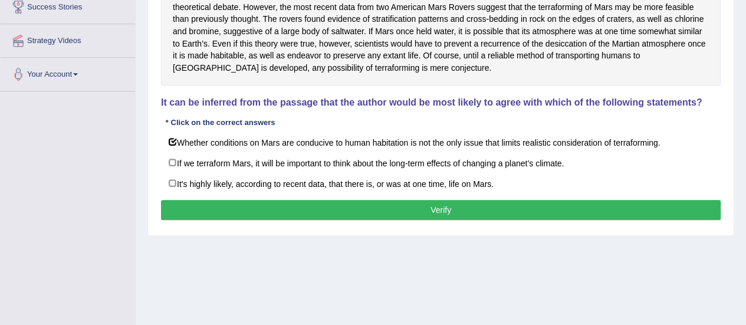
click at [238, 207] on button "Verify" at bounding box center [441, 210] width 560 height 20
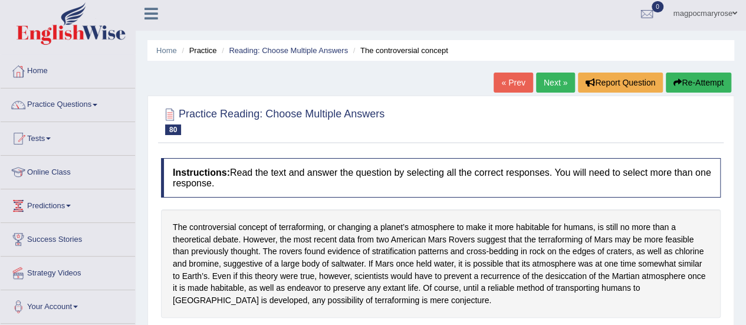
scroll to position [0, 0]
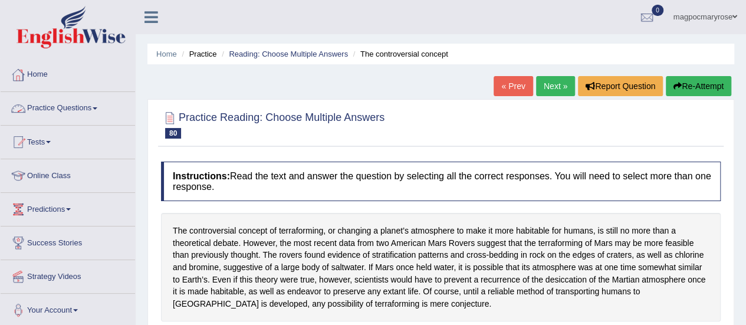
click at [67, 107] on link "Practice Questions" at bounding box center [68, 107] width 135 height 30
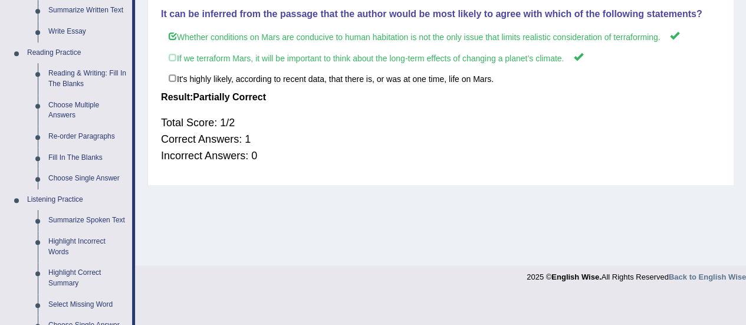
scroll to position [388, 0]
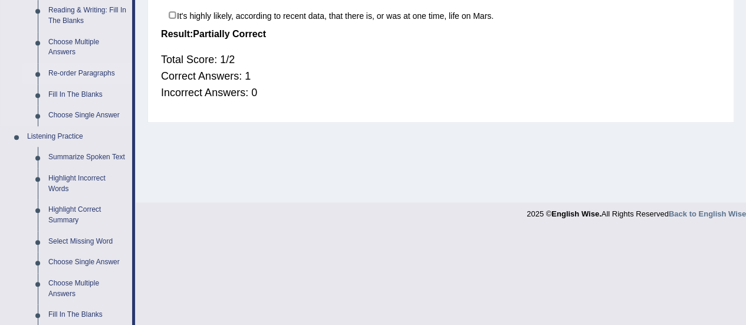
click at [77, 71] on link "Re-order Paragraphs" at bounding box center [87, 73] width 89 height 21
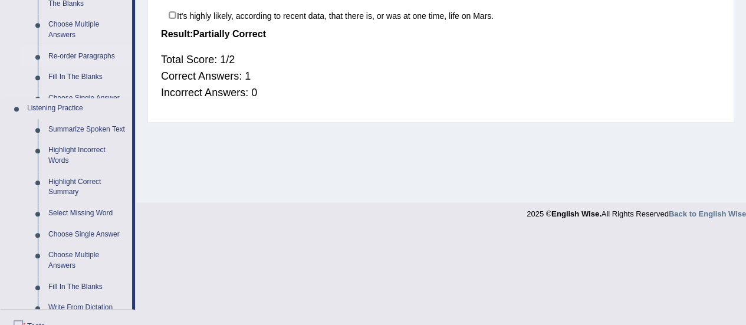
scroll to position [226, 0]
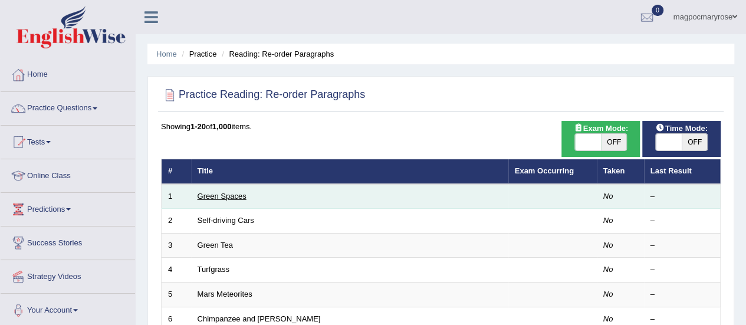
click at [241, 195] on link "Green Spaces" at bounding box center [222, 196] width 49 height 9
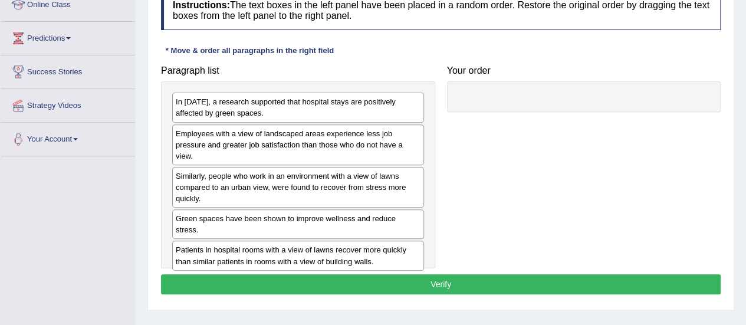
scroll to position [178, 0]
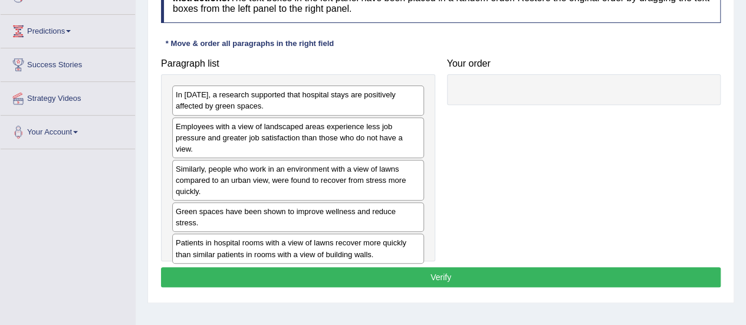
drag, startPoint x: 0, startPoint y: 0, endPoint x: 746, endPoint y: 168, distance: 764.5
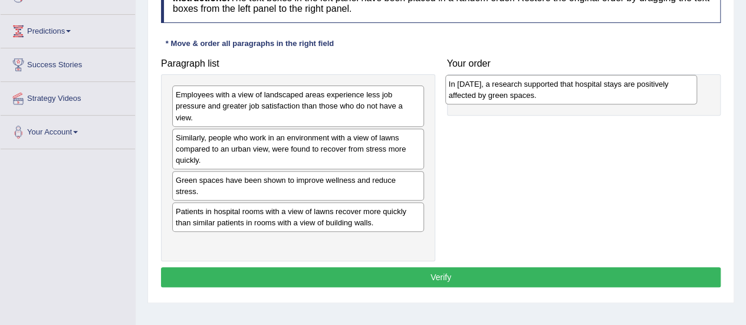
drag, startPoint x: 349, startPoint y: 104, endPoint x: 622, endPoint y: 94, distance: 273.4
click at [622, 94] on div "In [DATE], a research supported that hospital stays are positively affected by …" at bounding box center [572, 90] width 252 height 30
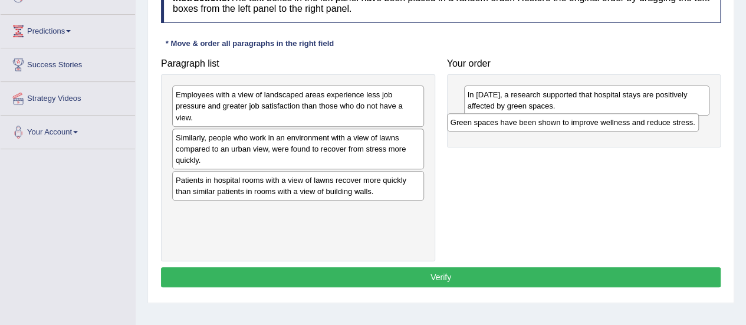
drag, startPoint x: 285, startPoint y: 180, endPoint x: 566, endPoint y: 121, distance: 287.6
click at [566, 121] on div "Green spaces have been shown to improve wellness and reduce stress." at bounding box center [573, 122] width 252 height 18
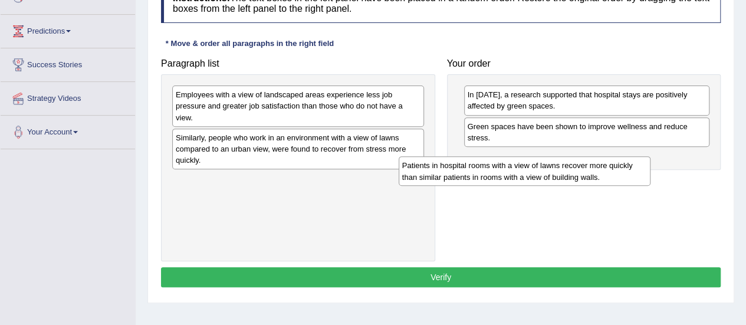
drag, startPoint x: 335, startPoint y: 192, endPoint x: 563, endPoint y: 178, distance: 228.2
click at [563, 178] on div "Patients in hospital rooms with a view of lawns recover more quickly than simil…" at bounding box center [525, 171] width 252 height 30
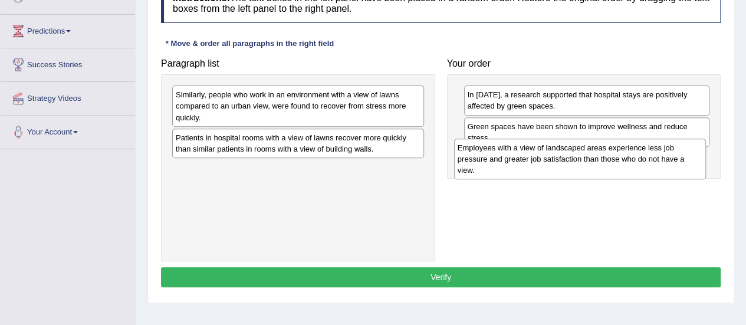
drag, startPoint x: 372, startPoint y: 99, endPoint x: 655, endPoint y: 152, distance: 288.3
click at [655, 152] on div "Employees with a view of landscaped areas experience less job pressure and grea…" at bounding box center [580, 159] width 252 height 41
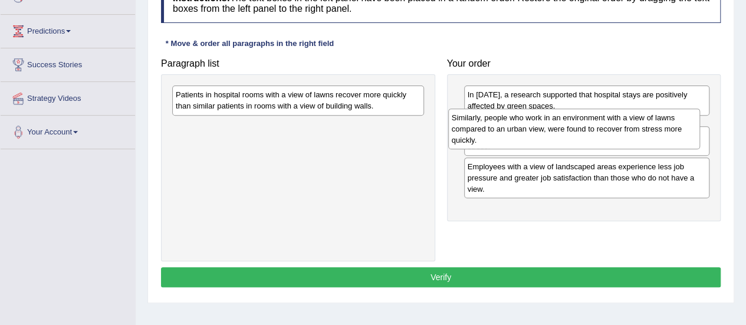
drag, startPoint x: 382, startPoint y: 101, endPoint x: 662, endPoint y: 123, distance: 280.6
click at [662, 123] on div "Similarly, people who work in an environment with a view of lawns compared to a…" at bounding box center [574, 129] width 252 height 41
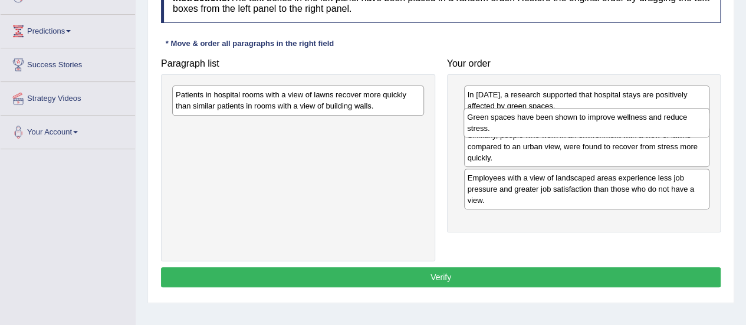
drag, startPoint x: 511, startPoint y: 181, endPoint x: 511, endPoint y: 130, distance: 50.7
click at [511, 130] on div "Green spaces have been shown to improve wellness and reduce stress." at bounding box center [587, 123] width 246 height 30
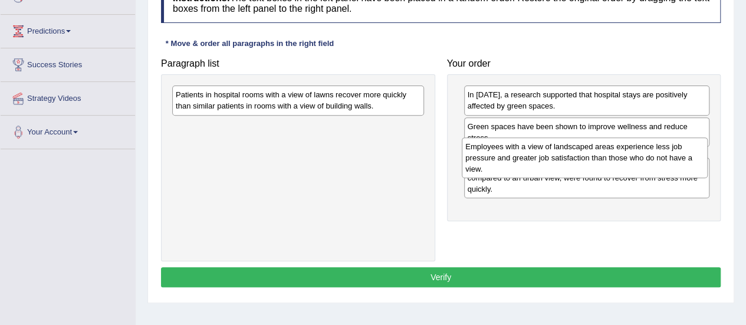
drag, startPoint x: 512, startPoint y: 212, endPoint x: 510, endPoint y: 159, distance: 52.6
click at [510, 159] on div "Employees with a view of landscaped areas experience less job pressure and grea…" at bounding box center [585, 157] width 246 height 41
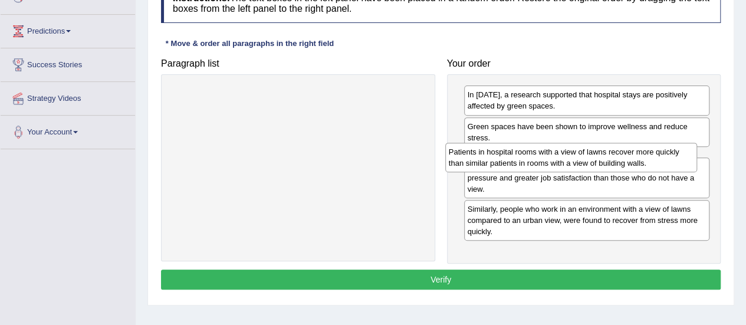
drag, startPoint x: 374, startPoint y: 103, endPoint x: 649, endPoint y: 161, distance: 280.3
click at [649, 161] on div "Patients in hospital rooms with a view of lawns recover more quickly than simil…" at bounding box center [572, 158] width 252 height 30
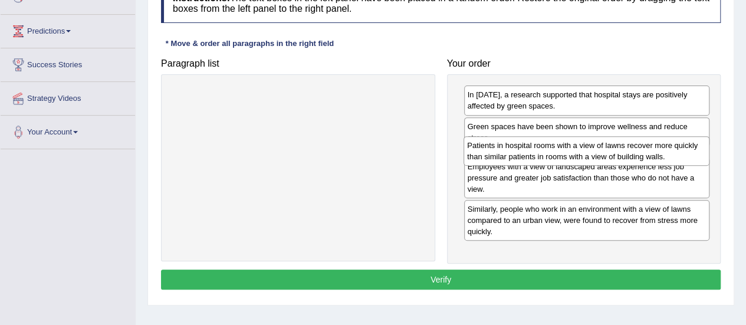
drag, startPoint x: 614, startPoint y: 165, endPoint x: 614, endPoint y: 154, distance: 11.2
click at [614, 154] on div "Patients in hospital rooms with a view of lawns recover more quickly than simil…" at bounding box center [587, 151] width 246 height 30
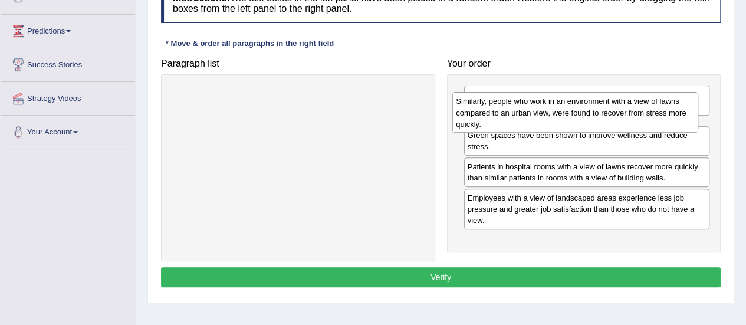
drag, startPoint x: 597, startPoint y: 248, endPoint x: 585, endPoint y: 120, distance: 129.1
click at [585, 120] on div "Similarly, people who work in an environment with a view of lawns compared to a…" at bounding box center [576, 112] width 246 height 41
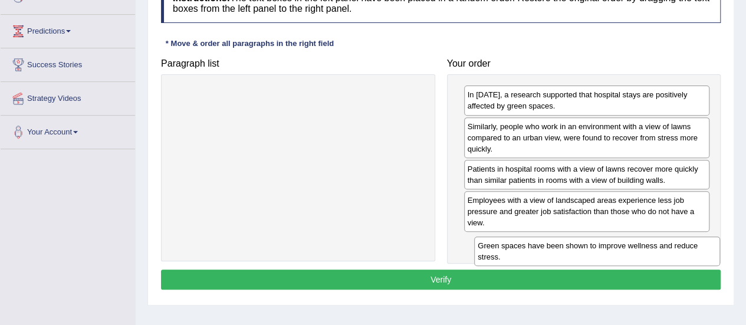
drag, startPoint x: 576, startPoint y: 172, endPoint x: 584, endPoint y: 254, distance: 83.0
click at [584, 254] on div "Green spaces have been shown to improve wellness and reduce stress." at bounding box center [597, 252] width 246 height 30
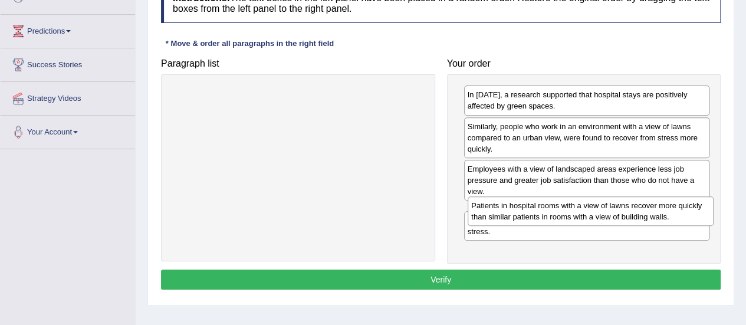
drag, startPoint x: 591, startPoint y: 172, endPoint x: 595, endPoint y: 209, distance: 38.0
click at [595, 209] on div "Patients in hospital rooms with a view of lawns recover more quickly than simil…" at bounding box center [591, 212] width 246 height 30
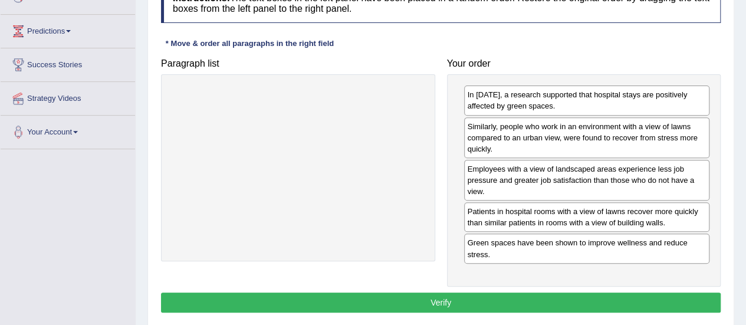
click at [474, 307] on button "Verify" at bounding box center [441, 303] width 560 height 20
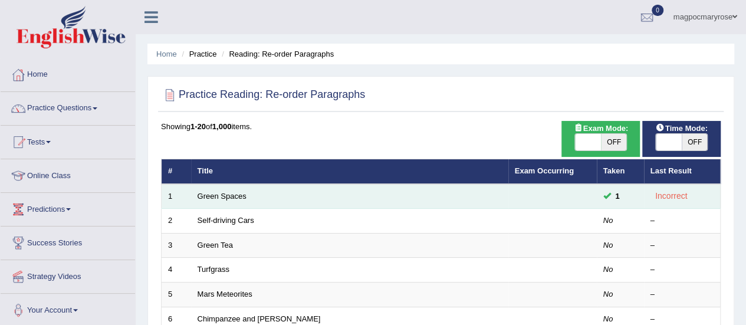
click at [441, 187] on td "Green Spaces" at bounding box center [349, 196] width 317 height 25
click at [226, 198] on link "Green Spaces" at bounding box center [222, 196] width 49 height 9
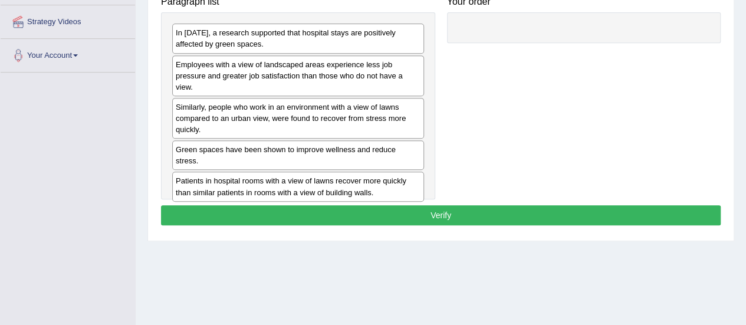
scroll to position [243, 0]
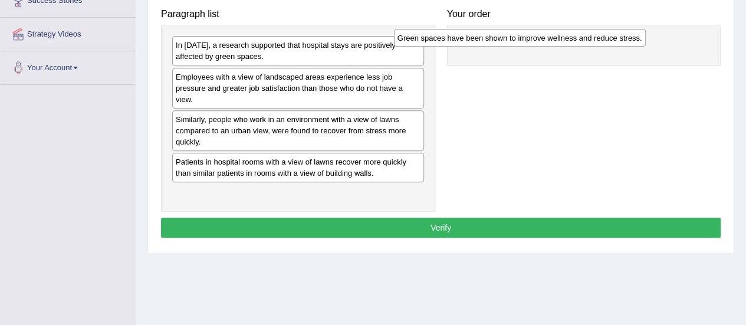
drag, startPoint x: 410, startPoint y: 163, endPoint x: 633, endPoint y: 41, distance: 254.1
click at [633, 41] on div "Green spaces have been shown to improve wellness and reduce stress." at bounding box center [520, 38] width 252 height 18
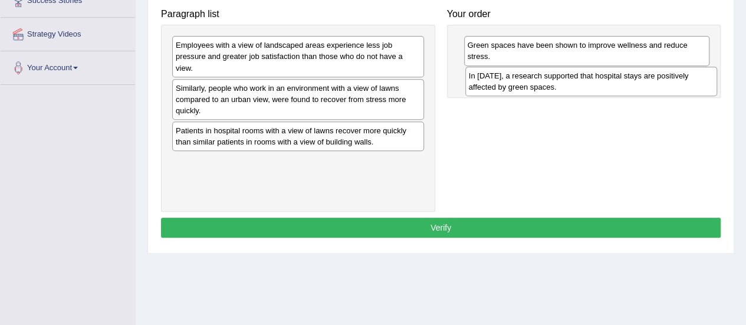
drag, startPoint x: 348, startPoint y: 53, endPoint x: 641, endPoint y: 83, distance: 294.8
click at [641, 83] on div "In [DATE], a research supported that hospital stays are positively affected by …" at bounding box center [592, 82] width 252 height 30
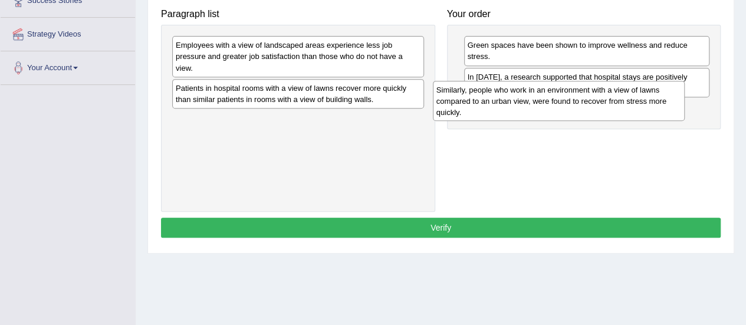
drag, startPoint x: 359, startPoint y: 110, endPoint x: 620, endPoint y: 114, distance: 260.8
click at [620, 114] on div "Similarly, people who work in an environment with a view of lawns compared to a…" at bounding box center [559, 101] width 252 height 41
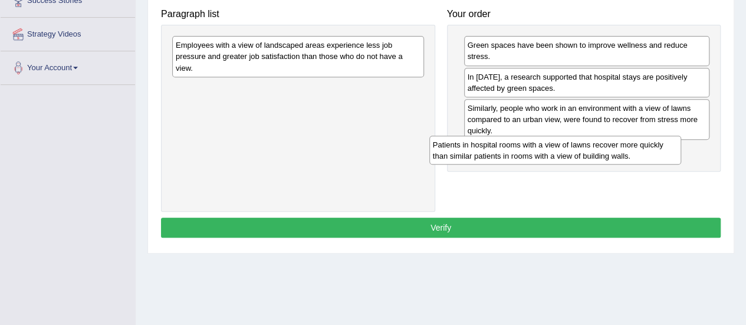
drag, startPoint x: 395, startPoint y: 94, endPoint x: 653, endPoint y: 152, distance: 263.7
click at [653, 152] on div "Patients in hospital rooms with a view of lawns recover more quickly than simil…" at bounding box center [556, 151] width 252 height 30
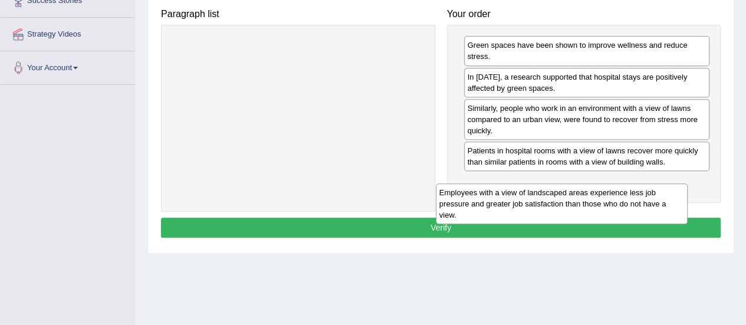
drag, startPoint x: 393, startPoint y: 55, endPoint x: 673, endPoint y: 200, distance: 315.1
click at [673, 200] on div "Employees with a view of landscaped areas experience less job pressure and grea…" at bounding box center [562, 204] width 252 height 41
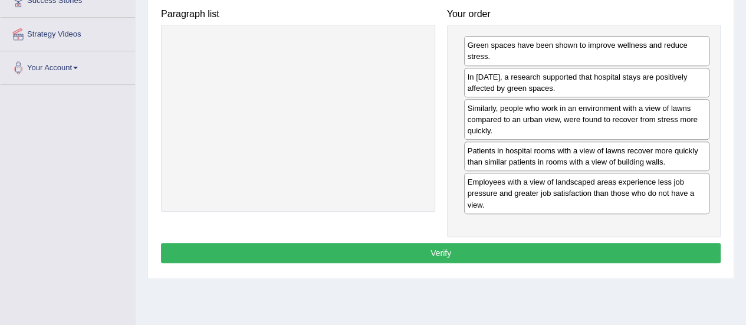
click at [434, 245] on button "Verify" at bounding box center [441, 253] width 560 height 20
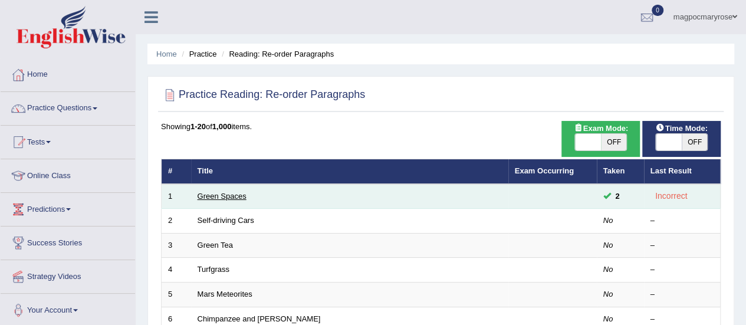
click at [228, 195] on link "Green Spaces" at bounding box center [222, 196] width 49 height 9
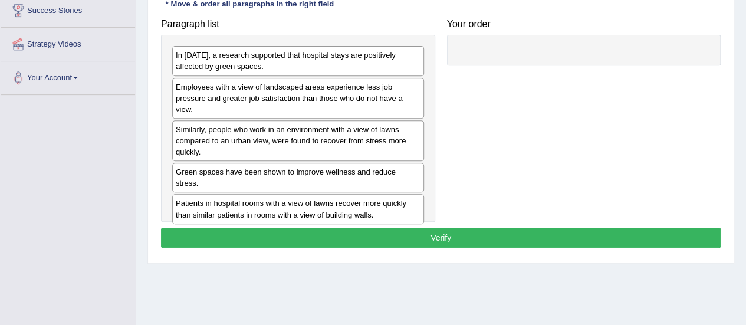
scroll to position [235, 0]
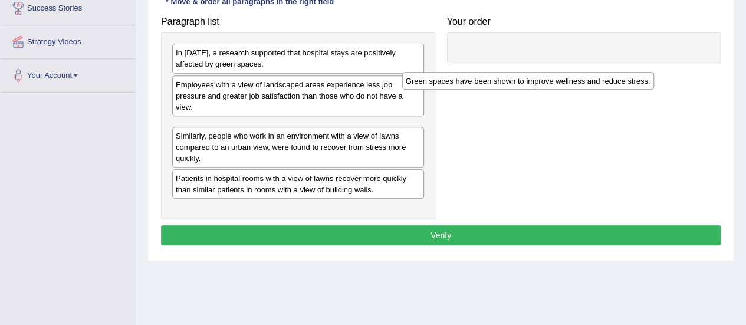
drag, startPoint x: 284, startPoint y: 165, endPoint x: 545, endPoint y: 34, distance: 292.1
click at [545, 72] on div "Green spaces have been shown to improve wellness and reduce stress." at bounding box center [528, 81] width 252 height 18
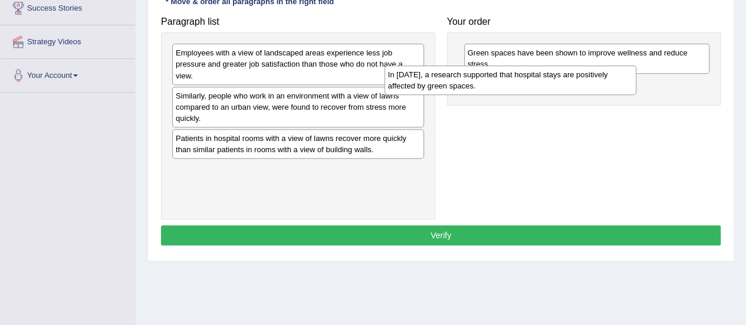
drag, startPoint x: 360, startPoint y: 53, endPoint x: 572, endPoint y: 75, distance: 213.6
click at [572, 75] on div "In [DATE], a research supported that hospital stays are positively affected by …" at bounding box center [511, 81] width 252 height 30
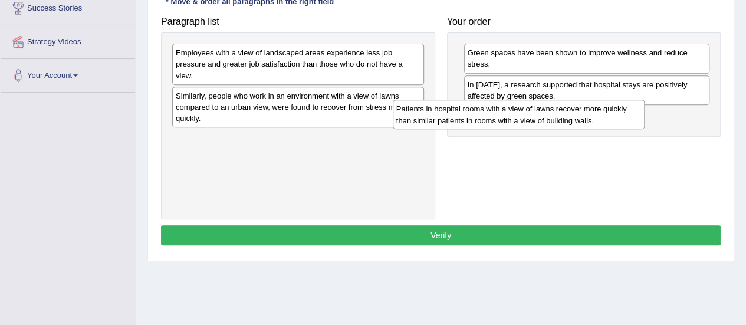
drag, startPoint x: 382, startPoint y: 148, endPoint x: 631, endPoint y: 129, distance: 249.7
click at [631, 129] on div "Patients in hospital rooms with a view of lawns recover more quickly than simil…" at bounding box center [519, 115] width 252 height 30
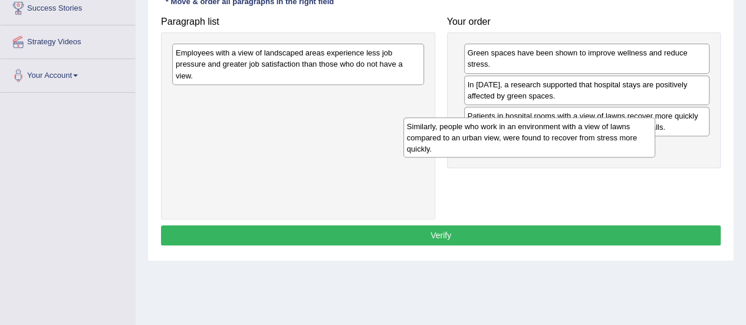
drag, startPoint x: 382, startPoint y: 115, endPoint x: 652, endPoint y: 159, distance: 273.2
click at [652, 158] on div "Similarly, people who work in an environment with a view of lawns compared to a…" at bounding box center [530, 137] width 252 height 41
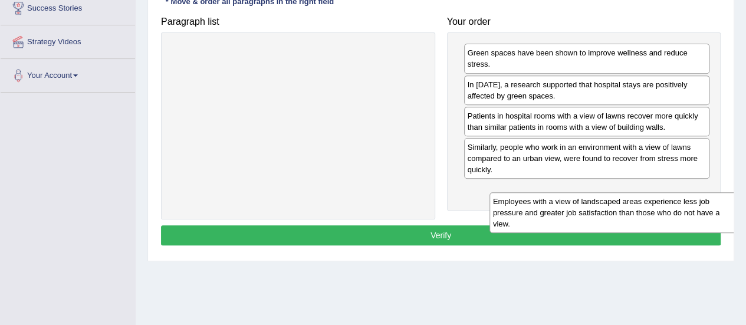
drag, startPoint x: 363, startPoint y: 60, endPoint x: 706, endPoint y: 210, distance: 374.7
click at [706, 210] on div "Employees with a view of landscaped areas experience less job pressure and grea…" at bounding box center [616, 212] width 252 height 41
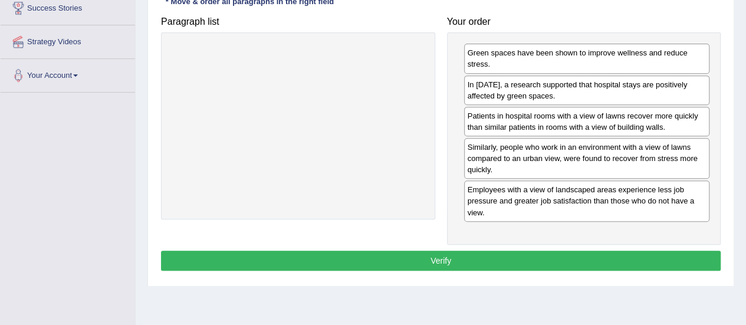
click at [427, 257] on button "Verify" at bounding box center [441, 261] width 560 height 20
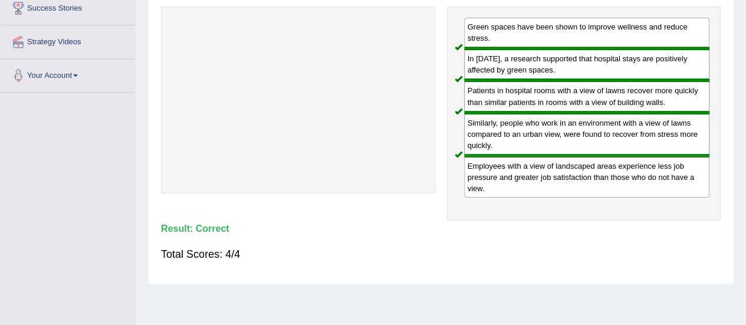
drag, startPoint x: 427, startPoint y: 257, endPoint x: 5, endPoint y: -21, distance: 505.2
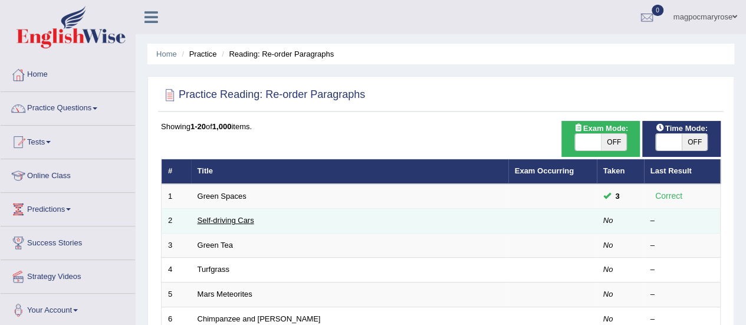
click at [219, 220] on link "Self-driving Cars" at bounding box center [226, 220] width 57 height 9
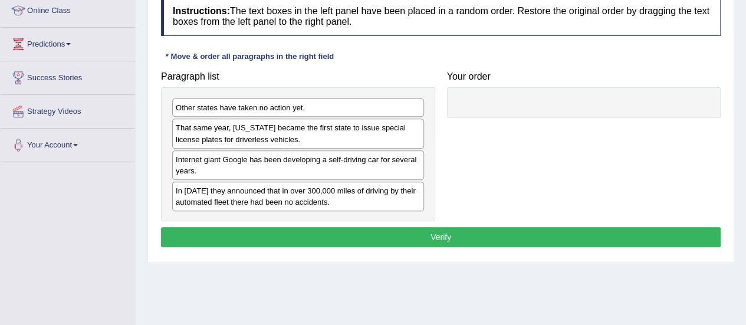
scroll to position [160, 0]
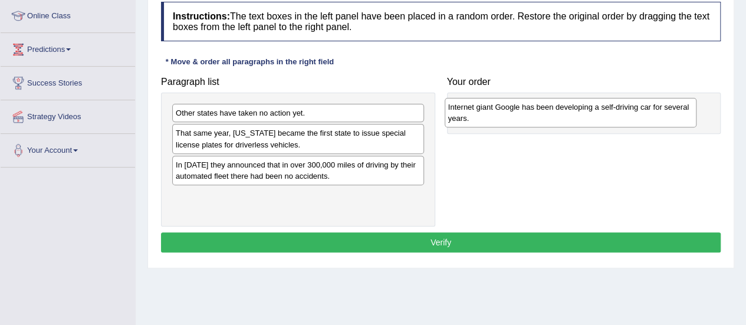
drag, startPoint x: 264, startPoint y: 163, endPoint x: 543, endPoint y: 103, distance: 286.2
click at [543, 103] on div "Internet giant Google has been developing a self-driving car for several years." at bounding box center [571, 113] width 252 height 30
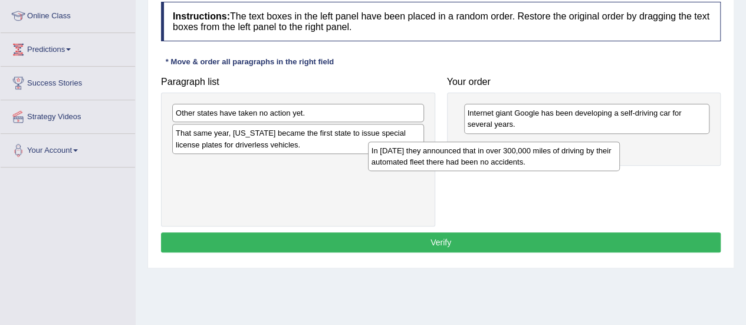
drag, startPoint x: 378, startPoint y: 166, endPoint x: 575, endPoint y: 153, distance: 197.5
click at [575, 153] on div "In 2012 they announced that in over 300,000 miles of driving by their automated…" at bounding box center [494, 157] width 252 height 30
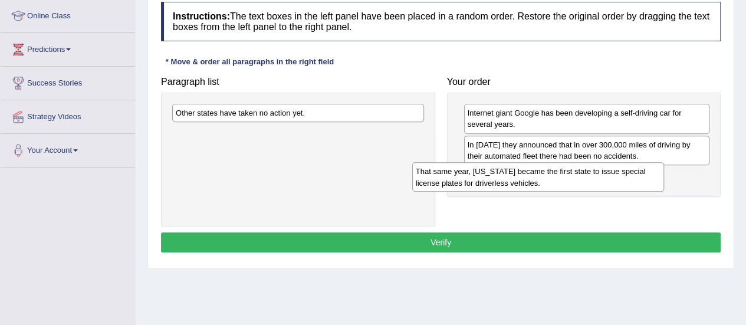
drag, startPoint x: 349, startPoint y: 140, endPoint x: 589, endPoint y: 179, distance: 243.3
click at [589, 179] on div "That same year, Nevada became the first state to issue special license plates f…" at bounding box center [538, 177] width 252 height 30
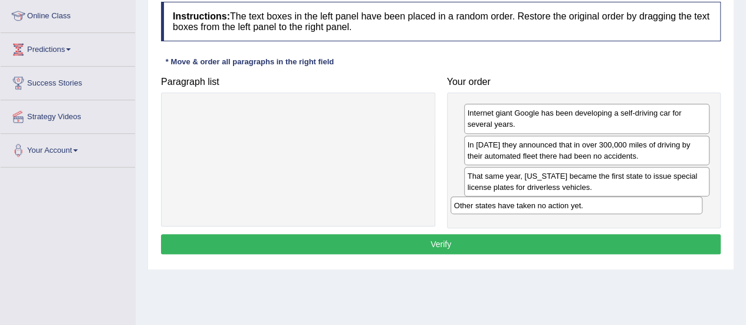
drag, startPoint x: 366, startPoint y: 113, endPoint x: 644, endPoint y: 205, distance: 293.3
click at [644, 205] on div "Other states have taken no action yet." at bounding box center [577, 206] width 252 height 18
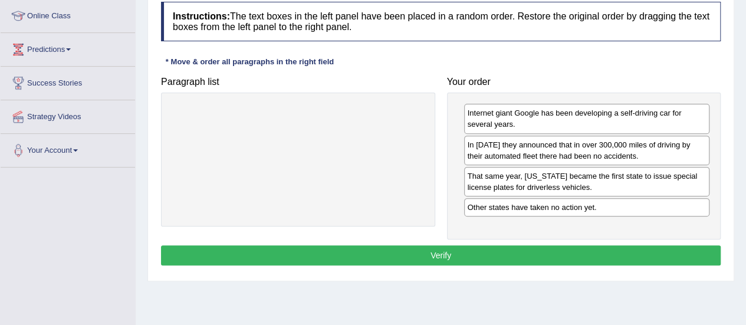
click at [434, 252] on button "Verify" at bounding box center [441, 255] width 560 height 20
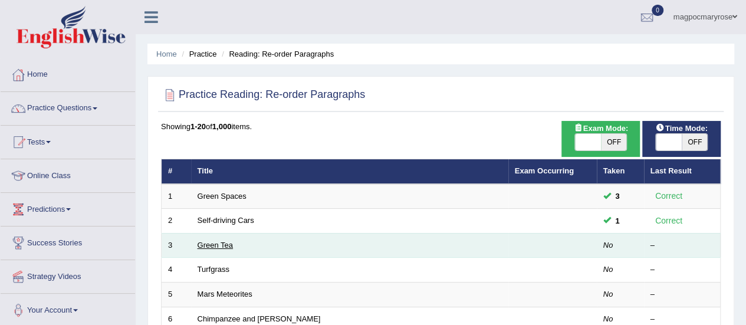
click at [218, 241] on link "Green Tea" at bounding box center [215, 245] width 35 height 9
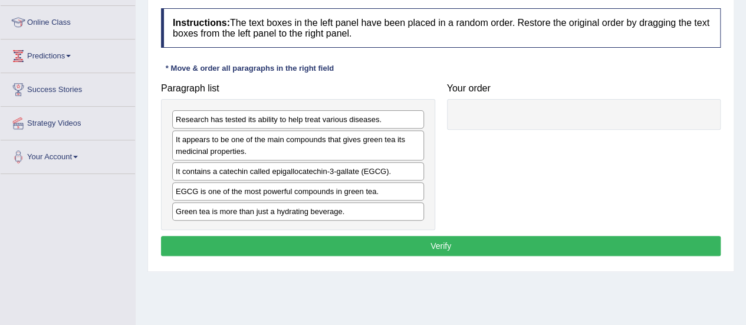
scroll to position [165, 0]
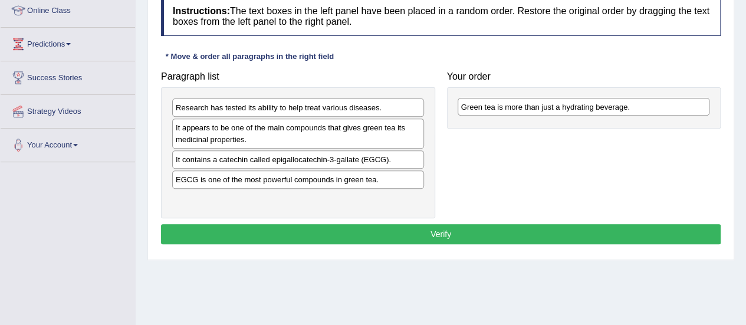
drag, startPoint x: 297, startPoint y: 195, endPoint x: 633, endPoint y: 67, distance: 359.0
click at [633, 98] on div "Green tea is more than just a hydrating beverage." at bounding box center [584, 107] width 252 height 18
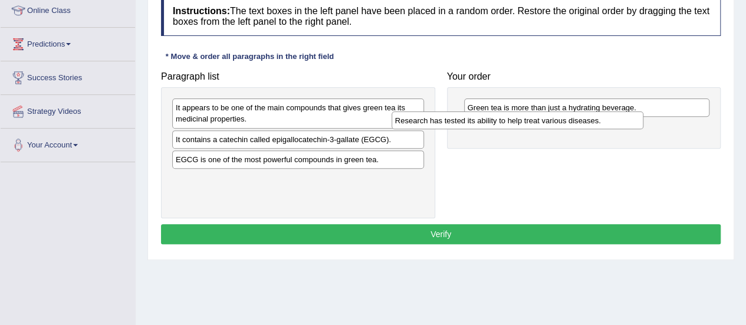
drag, startPoint x: 398, startPoint y: 106, endPoint x: 644, endPoint y: 120, distance: 246.5
click at [644, 120] on div "Research has tested its ability to help treat various diseases." at bounding box center [518, 121] width 252 height 18
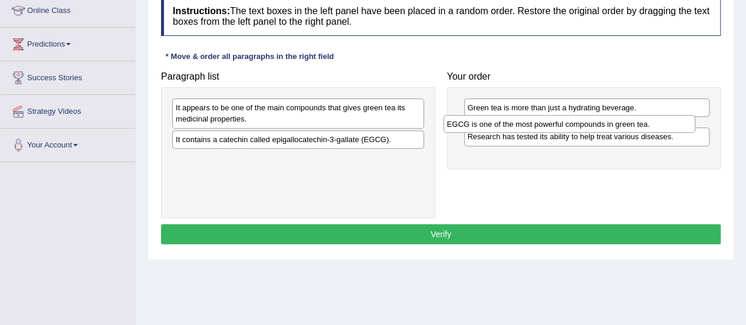
drag, startPoint x: 381, startPoint y: 158, endPoint x: 661, endPoint y: 122, distance: 281.9
click at [661, 122] on div "EGCG is one of the most powerful compounds in green tea." at bounding box center [570, 124] width 252 height 18
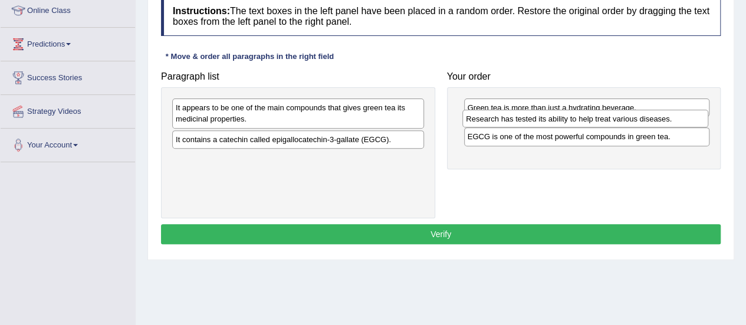
drag, startPoint x: 578, startPoint y: 145, endPoint x: 577, endPoint y: 117, distance: 27.2
click at [577, 117] on div "Research has tested its ability to help treat various diseases." at bounding box center [586, 119] width 246 height 18
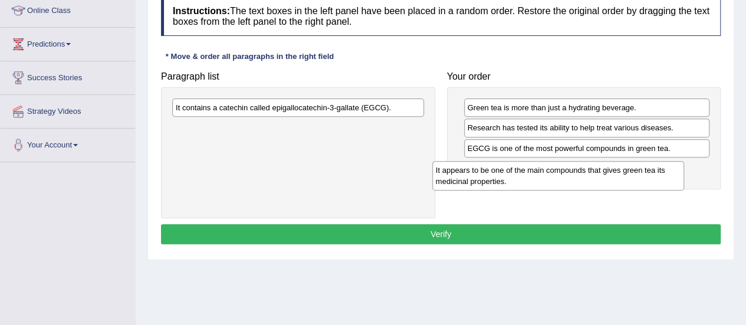
drag, startPoint x: 357, startPoint y: 114, endPoint x: 639, endPoint y: 172, distance: 287.8
click at [639, 172] on div "It appears to be one of the main compounds that gives green tea its medicinal p…" at bounding box center [559, 176] width 252 height 30
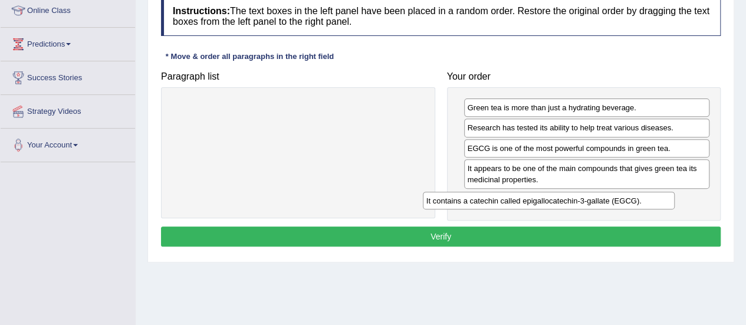
drag, startPoint x: 306, startPoint y: 110, endPoint x: 565, endPoint y: 201, distance: 275.3
click at [565, 201] on div "It contains a catechin called epigallocatechin-3-gallate (EGCG)." at bounding box center [549, 201] width 252 height 18
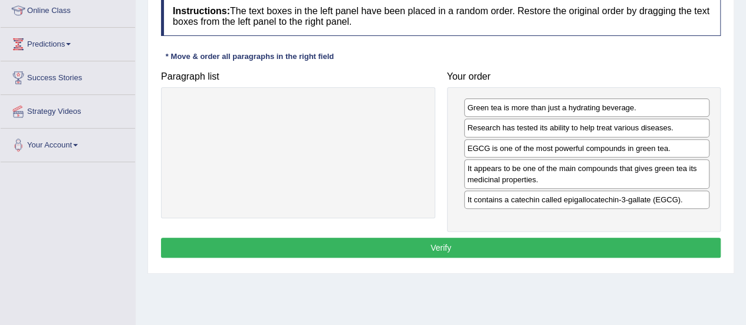
click at [433, 243] on button "Verify" at bounding box center [441, 248] width 560 height 20
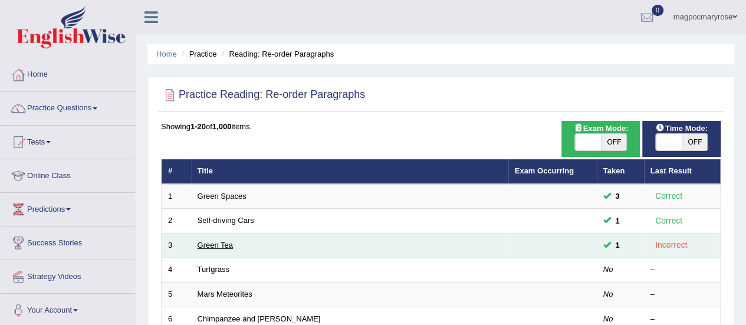
click at [218, 241] on link "Green Tea" at bounding box center [215, 245] width 35 height 9
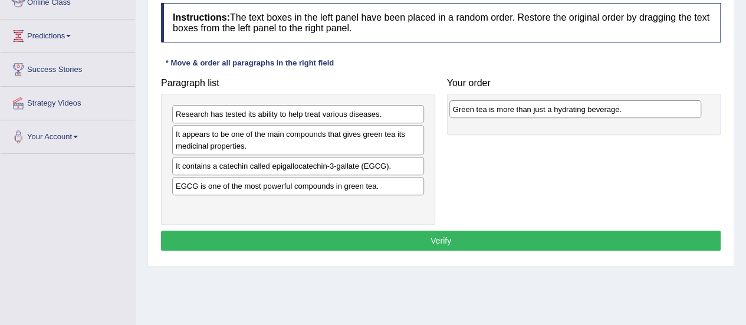
drag, startPoint x: 234, startPoint y: 203, endPoint x: 511, endPoint y: 107, distance: 293.4
click at [511, 107] on div "Green tea is more than just a hydrating beverage." at bounding box center [576, 109] width 252 height 18
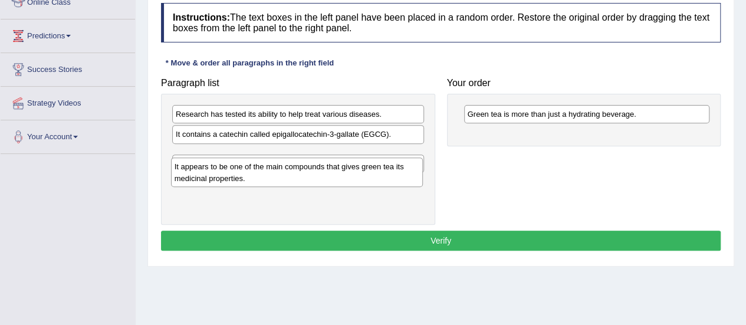
drag, startPoint x: 329, startPoint y: 146, endPoint x: 354, endPoint y: 205, distance: 64.8
click at [354, 187] on div "It appears to be one of the main compounds that gives green tea its medicinal p…" at bounding box center [297, 173] width 252 height 30
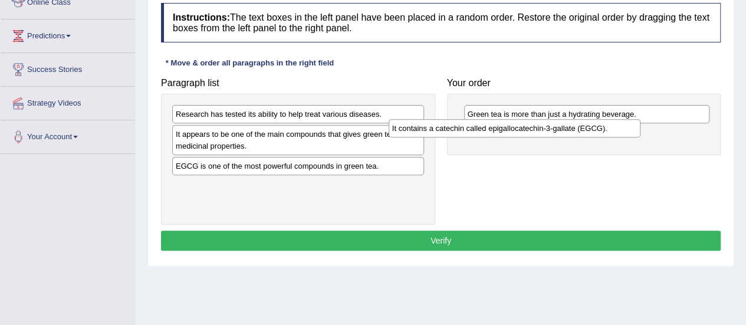
drag, startPoint x: 345, startPoint y: 137, endPoint x: 569, endPoint y: 133, distance: 224.3
click at [569, 133] on div "It contains a catechin called epigallocatechin-3-gallate (EGCG)." at bounding box center [515, 128] width 252 height 18
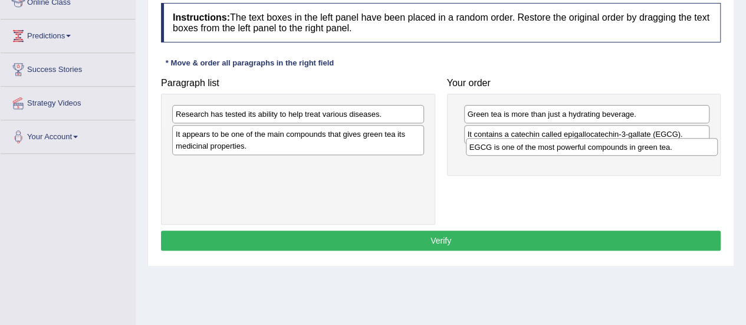
drag, startPoint x: 269, startPoint y: 167, endPoint x: 563, endPoint y: 149, distance: 294.4
click at [563, 149] on div "EGCG is one of the most powerful compounds in green tea." at bounding box center [592, 147] width 252 height 18
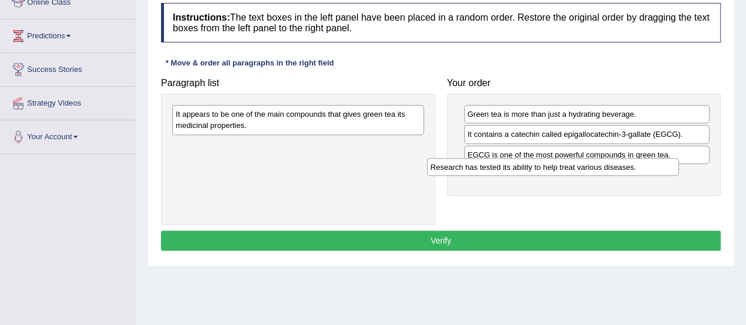
drag, startPoint x: 374, startPoint y: 114, endPoint x: 654, endPoint y: 167, distance: 284.7
click at [654, 167] on div "Research has tested its ability to help treat various diseases." at bounding box center [553, 167] width 252 height 18
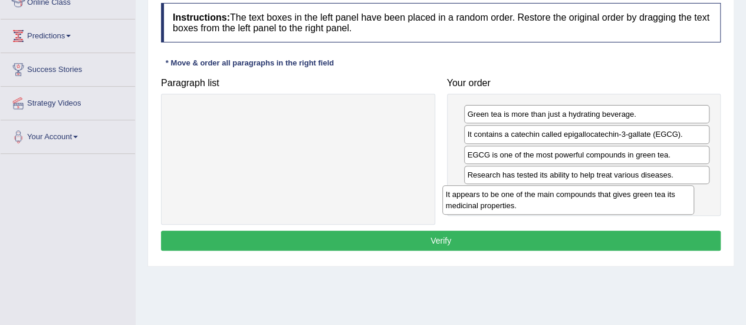
drag, startPoint x: 384, startPoint y: 125, endPoint x: 655, endPoint y: 205, distance: 282.5
click at [655, 205] on div "It appears to be one of the main compounds that gives green tea its medicinal p…" at bounding box center [569, 200] width 252 height 30
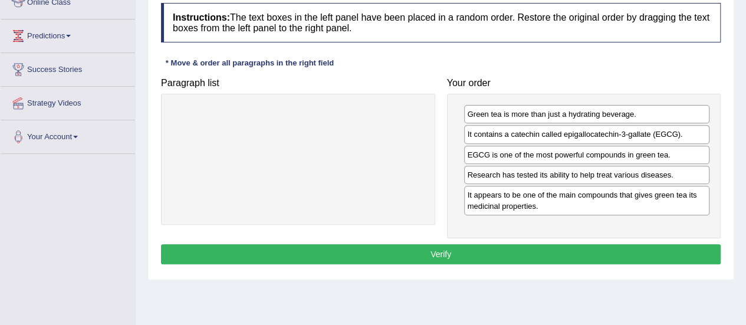
click at [437, 250] on button "Verify" at bounding box center [441, 254] width 560 height 20
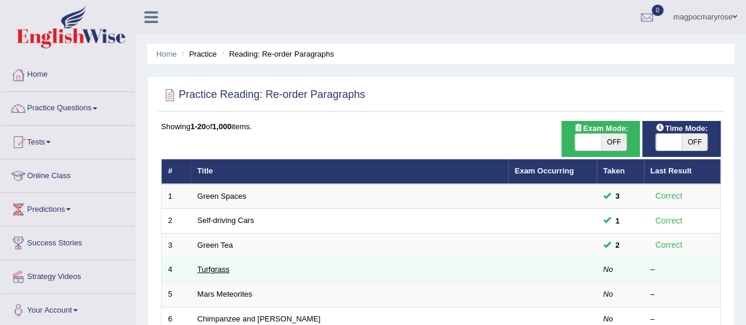
click at [202, 268] on link "Turfgrass" at bounding box center [214, 269] width 32 height 9
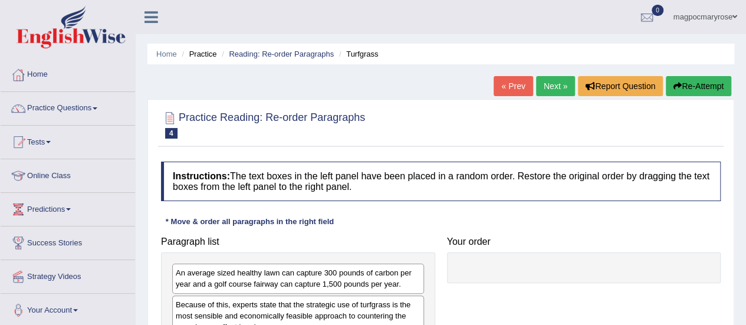
click at [746, 143] on html "Toggle navigation Home Practice Questions Speaking Practice Read Aloud Repeat S…" at bounding box center [373, 162] width 746 height 325
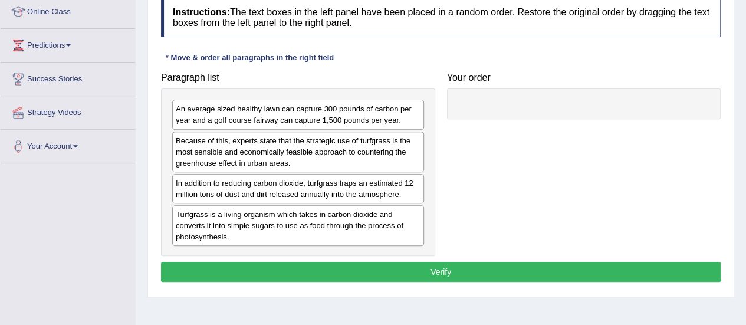
scroll to position [167, 0]
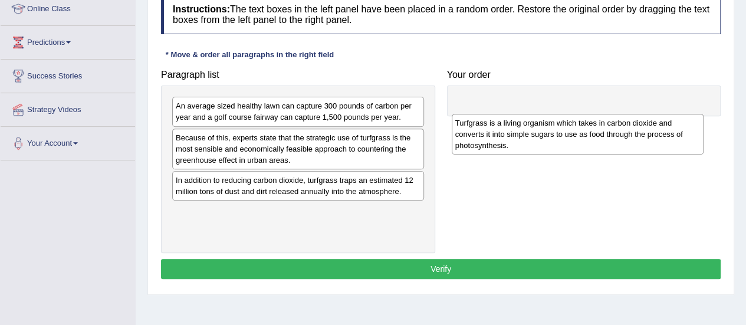
drag, startPoint x: 299, startPoint y: 218, endPoint x: 582, endPoint y: 107, distance: 303.4
click at [582, 114] on div "Turfgrass is a living organism which takes in carbon dioxide and converts it in…" at bounding box center [578, 134] width 252 height 41
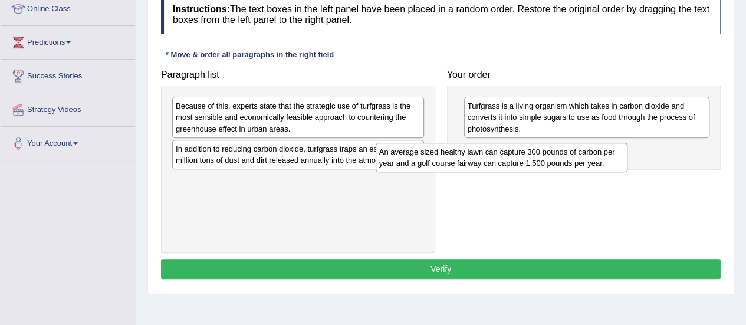
drag, startPoint x: 351, startPoint y: 109, endPoint x: 607, endPoint y: 144, distance: 258.5
click at [607, 144] on div "An average sized healthy lawn can capture 300 pounds of carbon per year and a g…" at bounding box center [502, 158] width 252 height 30
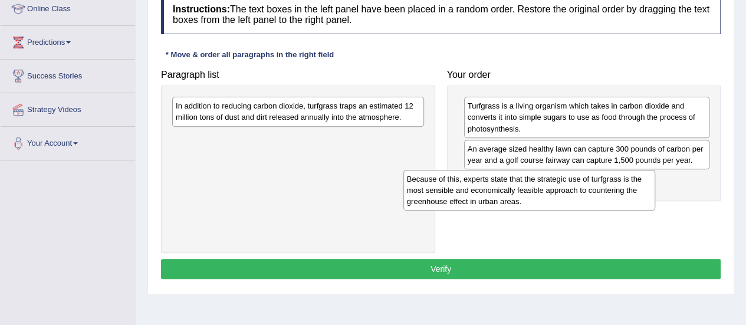
drag, startPoint x: 402, startPoint y: 121, endPoint x: 636, endPoint y: 193, distance: 244.0
click at [636, 193] on div "Because of this, experts state that the strategic use of turfgrass is the most …" at bounding box center [530, 190] width 252 height 41
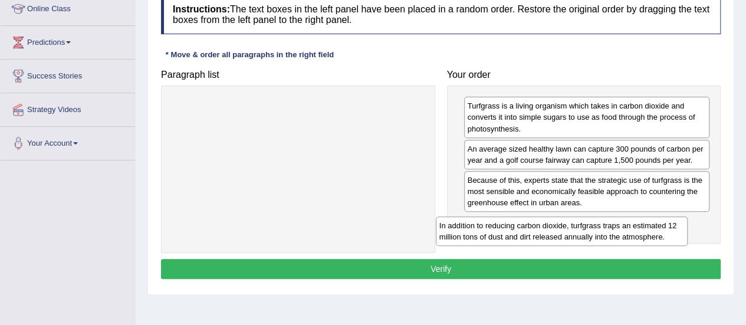
drag, startPoint x: 399, startPoint y: 115, endPoint x: 666, endPoint y: 236, distance: 292.3
click at [666, 236] on div "In addition to reducing carbon dioxide, turfgrass traps an estimated 12 million…" at bounding box center [562, 232] width 252 height 30
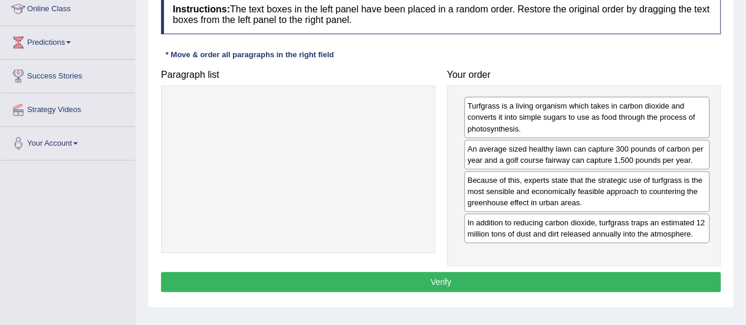
click at [444, 281] on button "Verify" at bounding box center [441, 282] width 560 height 20
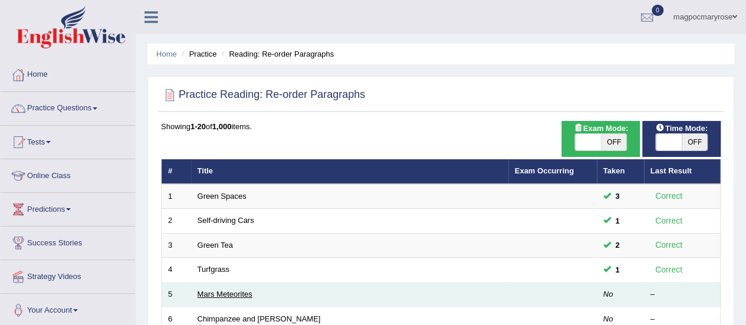
click at [211, 296] on link "Mars Meteorites" at bounding box center [225, 294] width 55 height 9
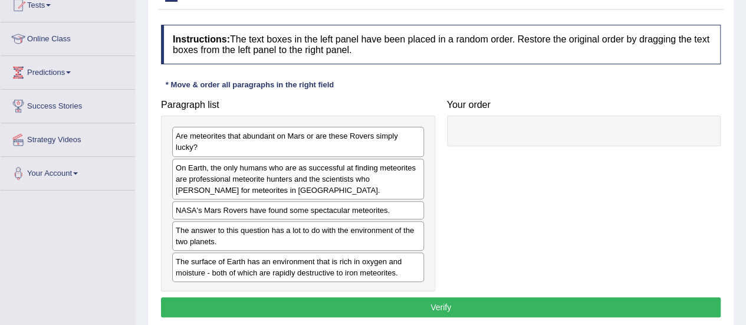
scroll to position [142, 0]
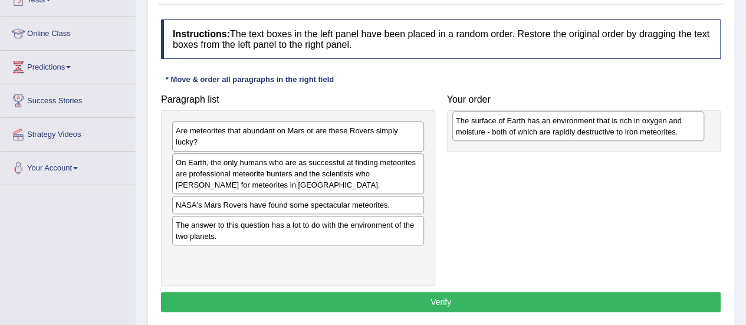
drag, startPoint x: 312, startPoint y: 270, endPoint x: 592, endPoint y: 136, distance: 310.1
click at [592, 136] on div "The surface of Earth has an environment that is rich in oxygen and moisture - b…" at bounding box center [579, 127] width 252 height 30
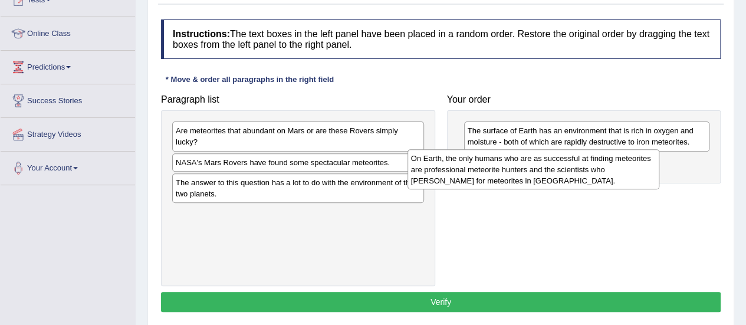
drag, startPoint x: 293, startPoint y: 177, endPoint x: 557, endPoint y: 175, distance: 263.8
click at [557, 175] on div "On Earth, the only humans who are as successful at finding meteorites are profe…" at bounding box center [534, 169] width 252 height 41
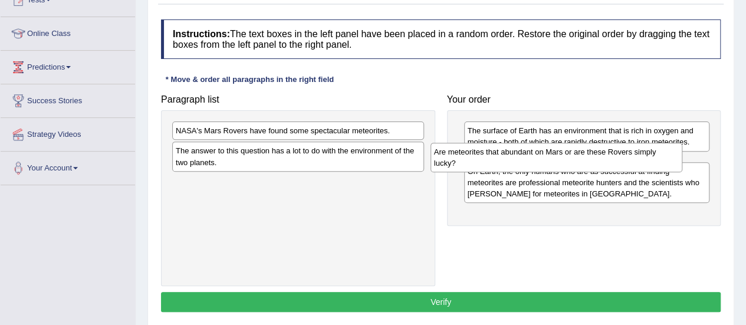
drag, startPoint x: 382, startPoint y: 140, endPoint x: 641, endPoint y: 161, distance: 259.3
click at [641, 161] on div "Are meteorites that abundant on Mars or are these Rovers simply lucky?" at bounding box center [557, 158] width 252 height 30
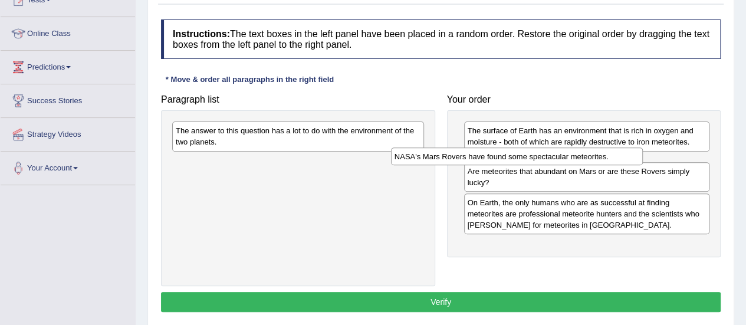
drag, startPoint x: 381, startPoint y: 128, endPoint x: 601, endPoint y: 154, distance: 221.0
click at [601, 154] on div "NASA's Mars Rovers have found some spectacular meteorites." at bounding box center [517, 157] width 252 height 18
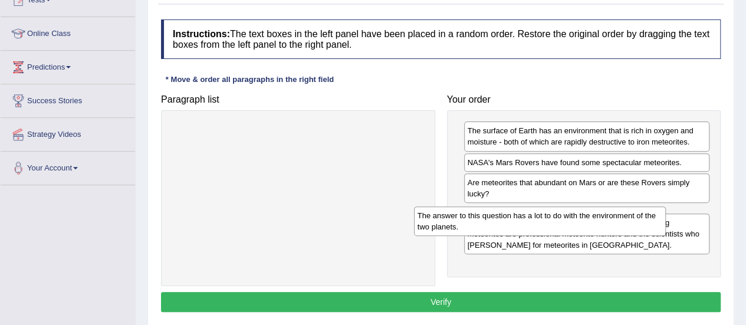
drag, startPoint x: 387, startPoint y: 137, endPoint x: 636, endPoint y: 222, distance: 263.7
click at [636, 222] on div "The answer to this question has a lot to do with the environment of the two pla…" at bounding box center [540, 222] width 252 height 30
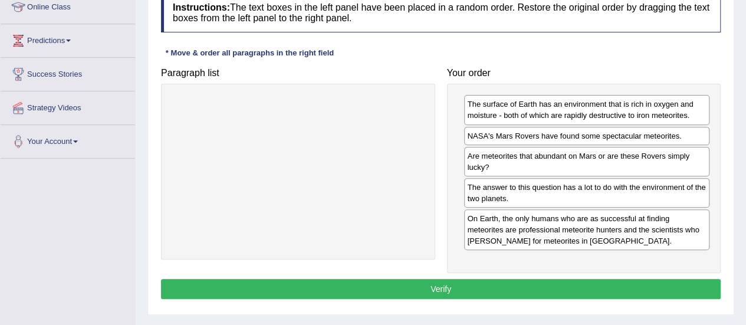
scroll to position [186, 0]
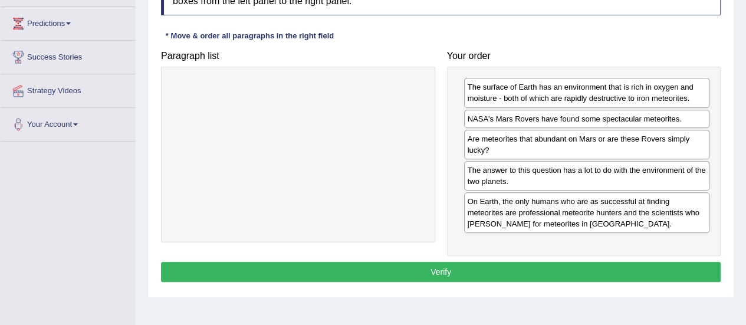
click at [604, 274] on button "Verify" at bounding box center [441, 272] width 560 height 20
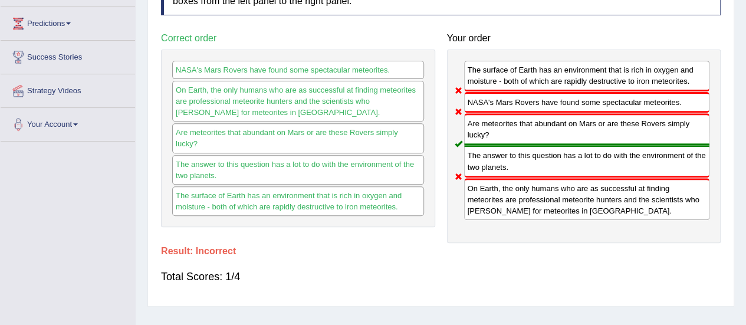
drag, startPoint x: 437, startPoint y: 114, endPoint x: 351, endPoint y: 173, distance: 104.4
click at [351, 173] on div "Correct order NASA's Mars Rovers have found some spectacular meteorites. On Ear…" at bounding box center [298, 127] width 286 height 200
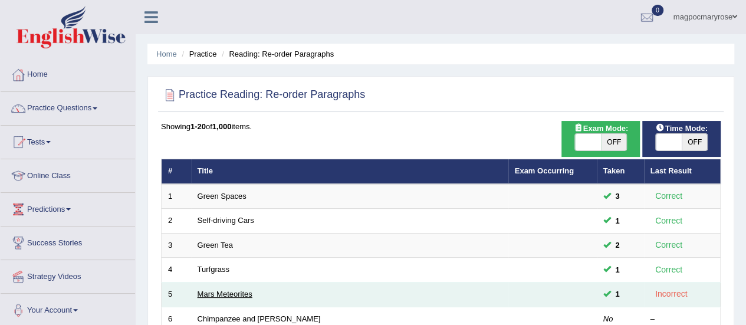
click at [211, 291] on link "Mars Meteorites" at bounding box center [225, 294] width 55 height 9
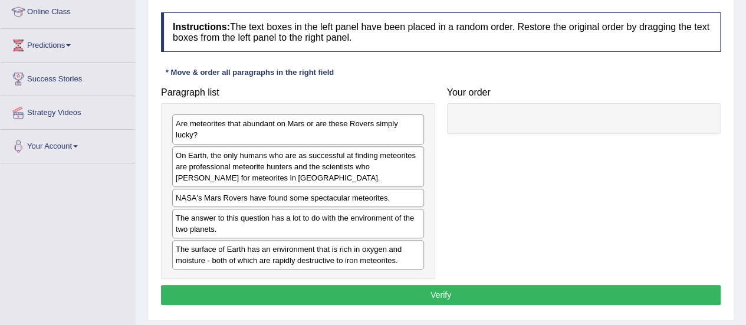
scroll to position [165, 0]
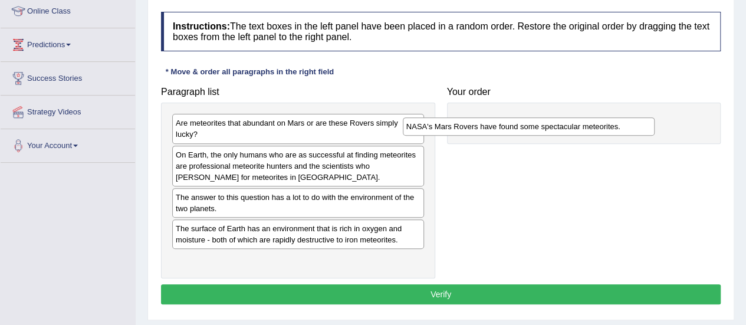
drag, startPoint x: 354, startPoint y: 195, endPoint x: 592, endPoint y: 125, distance: 248.1
click at [592, 125] on div "NASA's Mars Rovers have found some spectacular meteorites." at bounding box center [529, 126] width 252 height 18
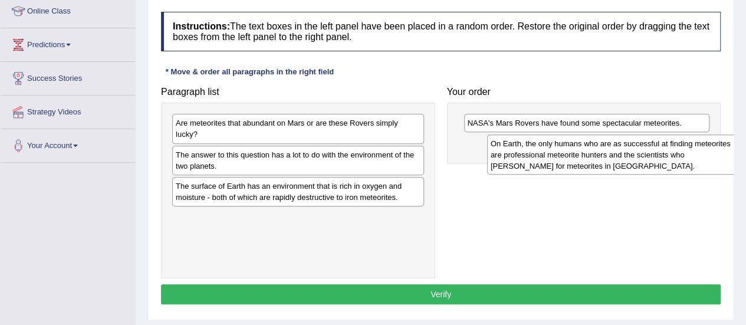
drag, startPoint x: 330, startPoint y: 168, endPoint x: 653, endPoint y: 156, distance: 323.6
click at [653, 156] on div "On Earth, the only humans who are as successful at finding meteorites are profe…" at bounding box center [613, 155] width 252 height 41
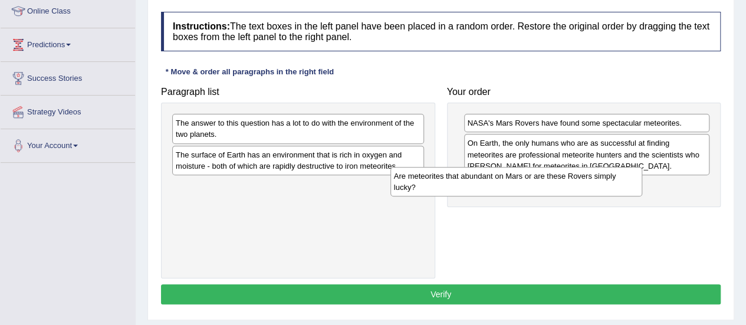
drag, startPoint x: 385, startPoint y: 123, endPoint x: 616, endPoint y: 177, distance: 237.5
click at [616, 177] on div "Are meteorites that abundant on Mars or are these Rovers simply lucky?" at bounding box center [517, 182] width 252 height 30
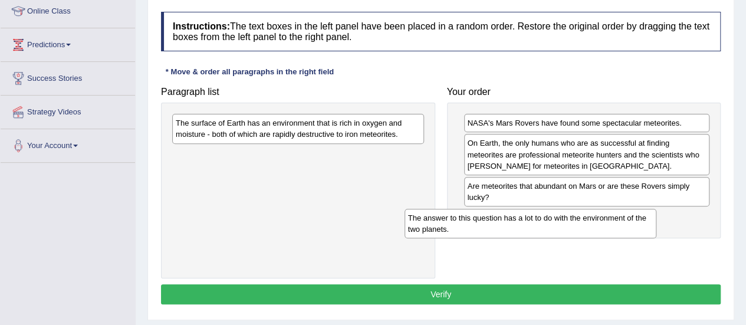
drag, startPoint x: 399, startPoint y: 134, endPoint x: 631, endPoint y: 229, distance: 251.2
click at [631, 229] on div "The answer to this question has a lot to do with the environment of the two pla…" at bounding box center [531, 224] width 252 height 30
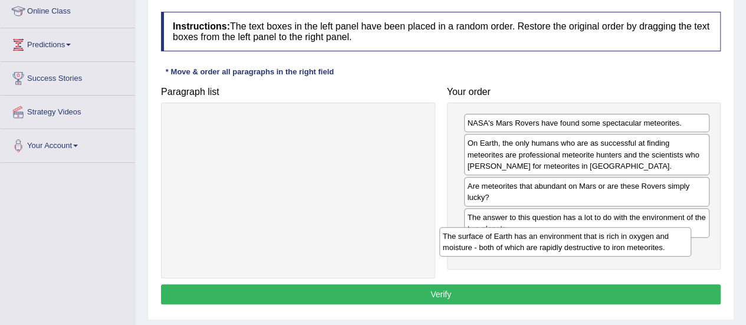
drag, startPoint x: 392, startPoint y: 126, endPoint x: 659, endPoint y: 240, distance: 290.6
click at [659, 240] on div "The surface of Earth has an environment that is rich in oxygen and moisture - b…" at bounding box center [566, 242] width 252 height 30
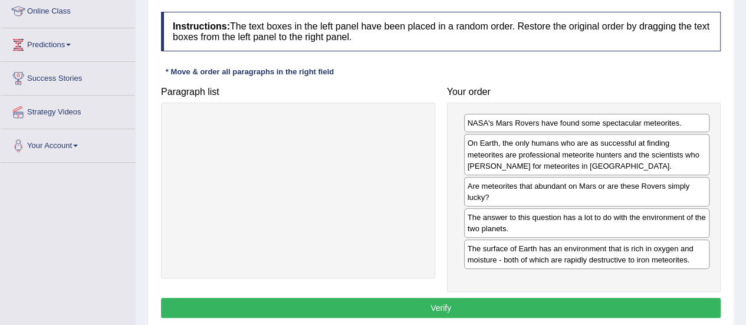
click at [438, 311] on button "Verify" at bounding box center [441, 308] width 560 height 20
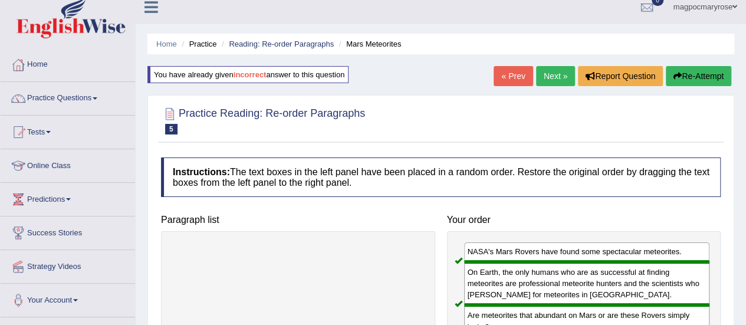
scroll to position [0, 0]
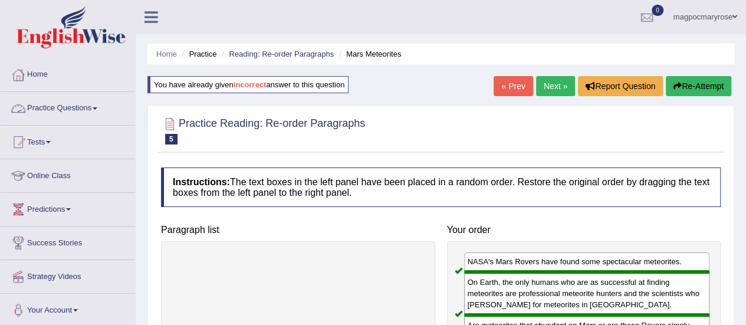
click at [63, 109] on link "Practice Questions" at bounding box center [68, 107] width 135 height 30
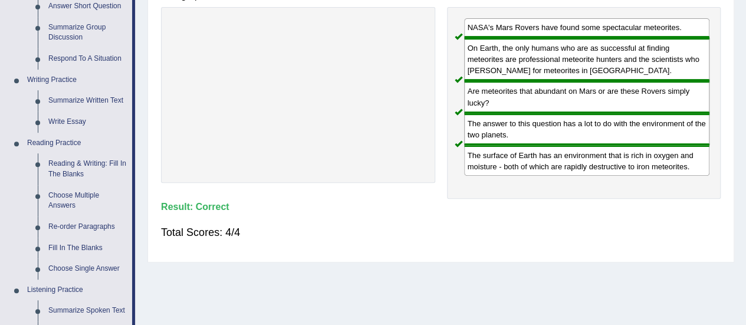
scroll to position [315, 0]
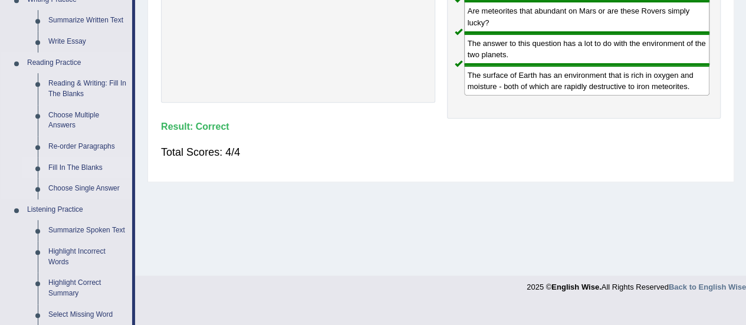
click at [63, 164] on link "Fill In The Blanks" at bounding box center [87, 168] width 89 height 21
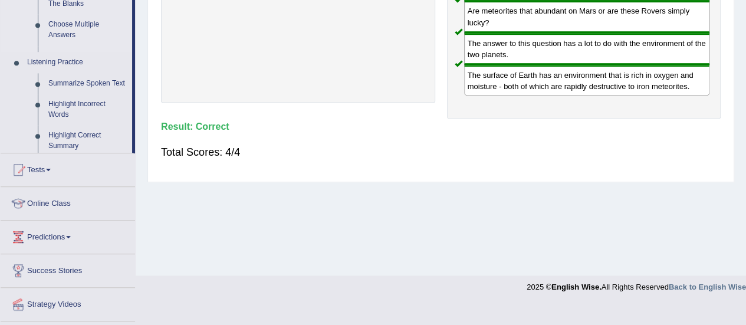
scroll to position [178, 0]
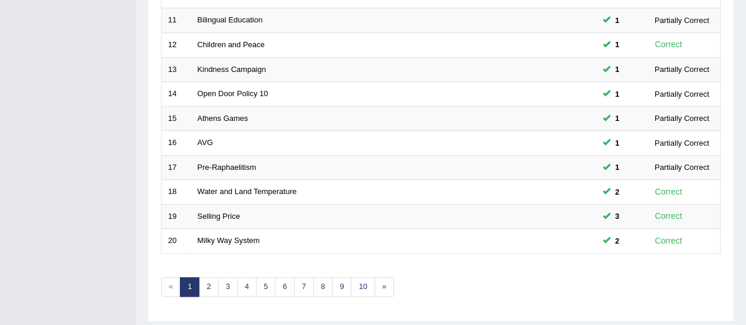
scroll to position [424, 0]
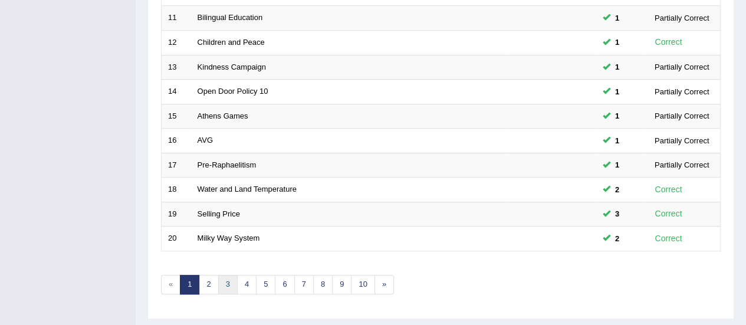
click at [227, 281] on link "3" at bounding box center [227, 284] width 19 height 19
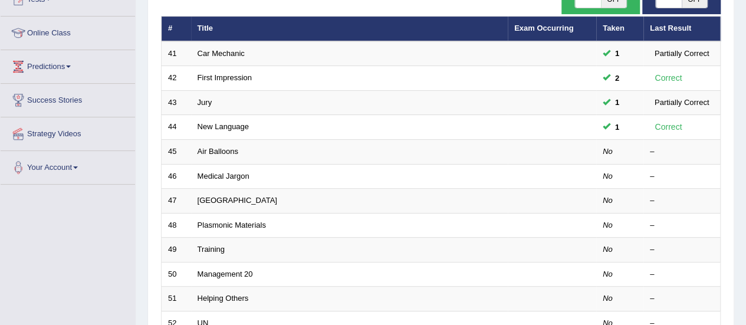
scroll to position [169, 0]
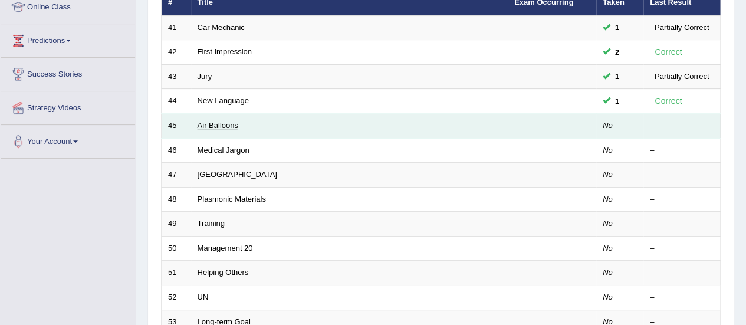
click at [221, 126] on link "Air Balloons" at bounding box center [218, 125] width 41 height 9
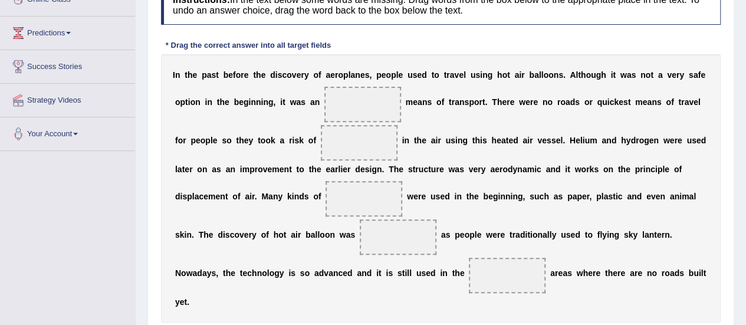
scroll to position [228, 0]
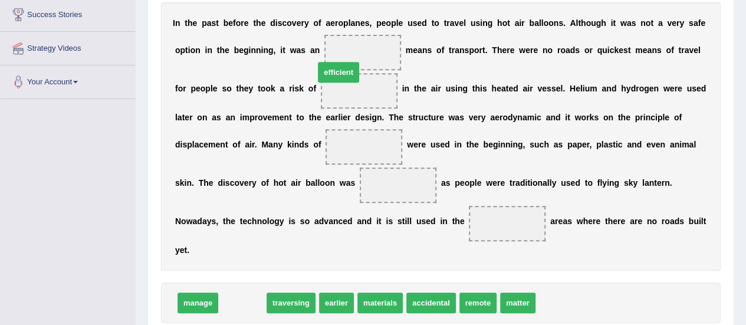
drag, startPoint x: 248, startPoint y: 305, endPoint x: 355, endPoint y: 68, distance: 260.4
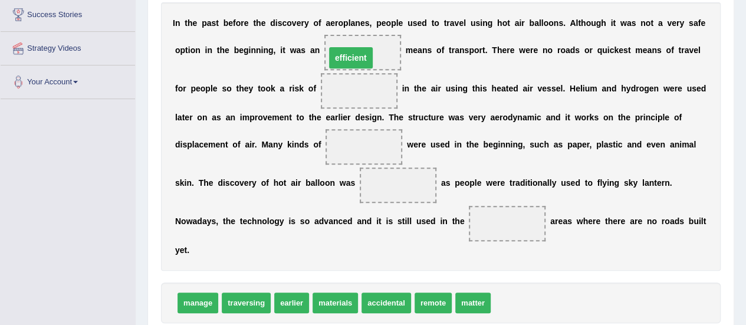
drag, startPoint x: 359, startPoint y: 89, endPoint x: 366, endPoint y: 56, distance: 33.8
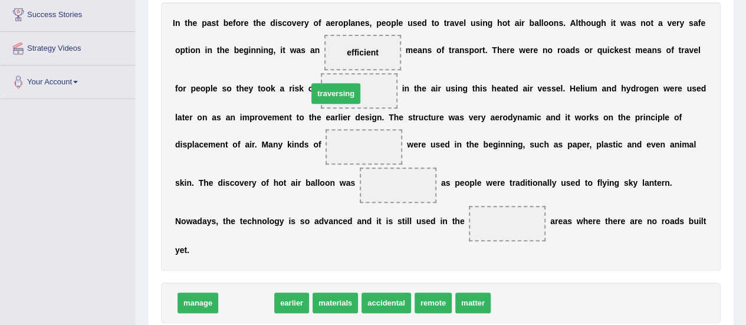
drag, startPoint x: 253, startPoint y: 302, endPoint x: 343, endPoint y: 70, distance: 248.3
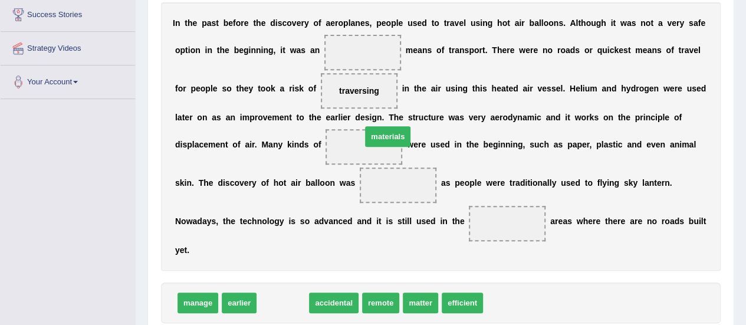
drag, startPoint x: 278, startPoint y: 307, endPoint x: 386, endPoint y: 135, distance: 202.9
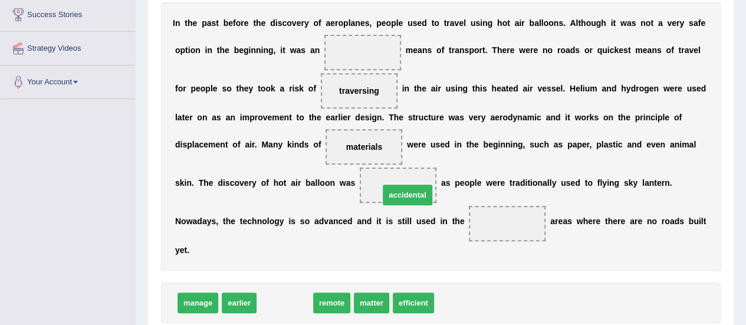
drag, startPoint x: 280, startPoint y: 302, endPoint x: 402, endPoint y: 193, distance: 163.9
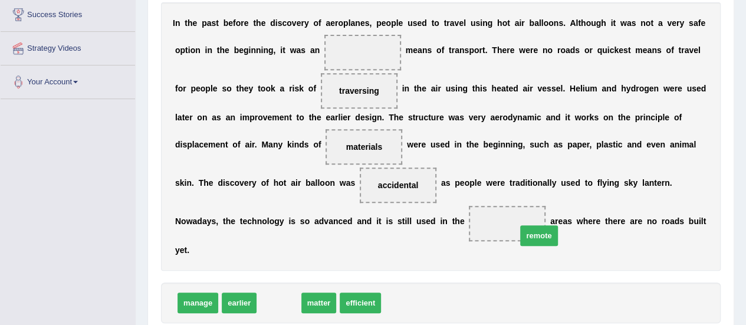
drag, startPoint x: 270, startPoint y: 300, endPoint x: 516, endPoint y: 228, distance: 256.0
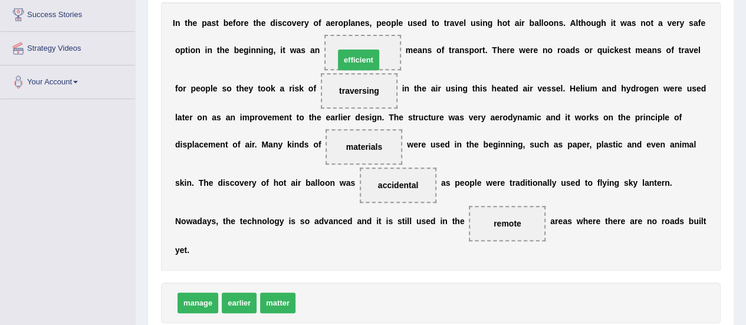
drag, startPoint x: 324, startPoint y: 306, endPoint x: 363, endPoint y: 63, distance: 246.2
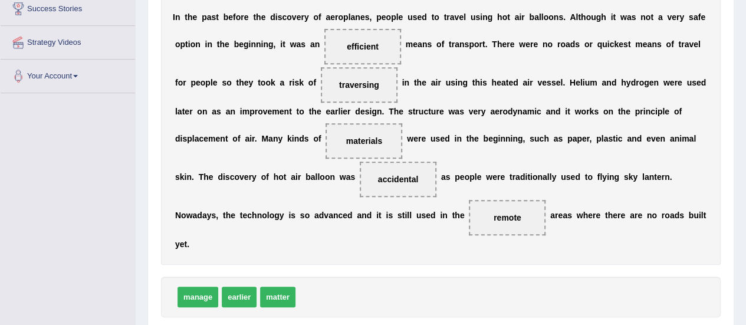
scroll to position [273, 0]
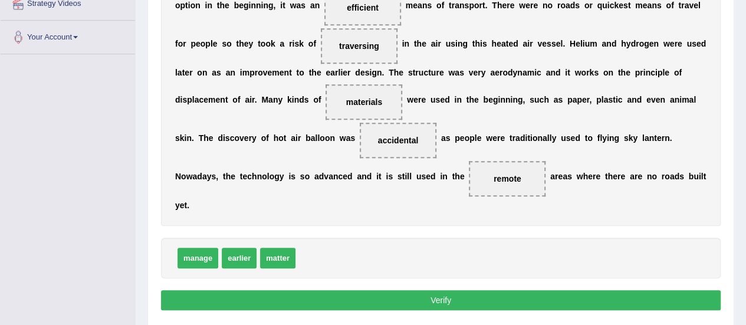
click at [443, 296] on button "Verify" at bounding box center [441, 300] width 560 height 20
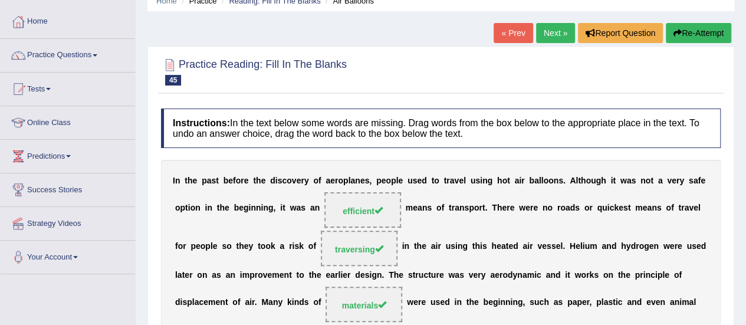
scroll to position [0, 0]
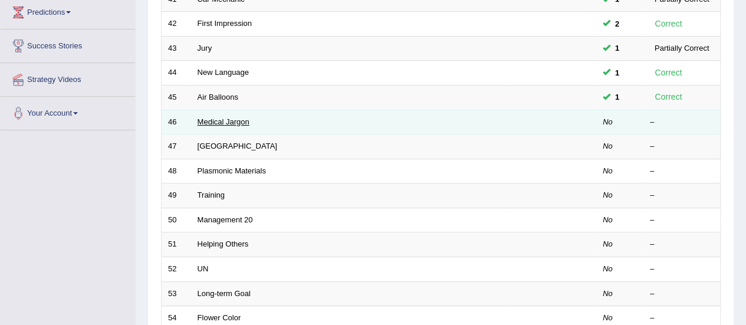
click at [235, 122] on link "Medical Jargon" at bounding box center [224, 121] width 52 height 9
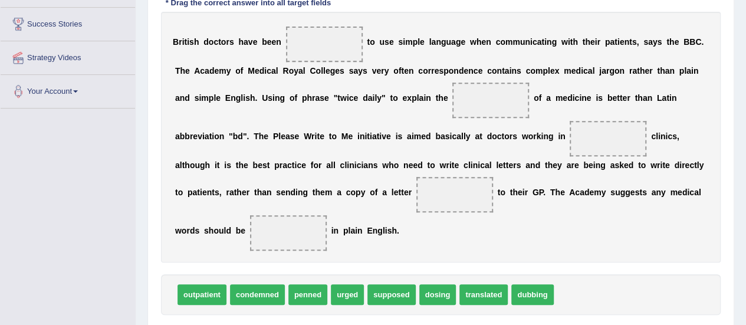
scroll to position [208, 0]
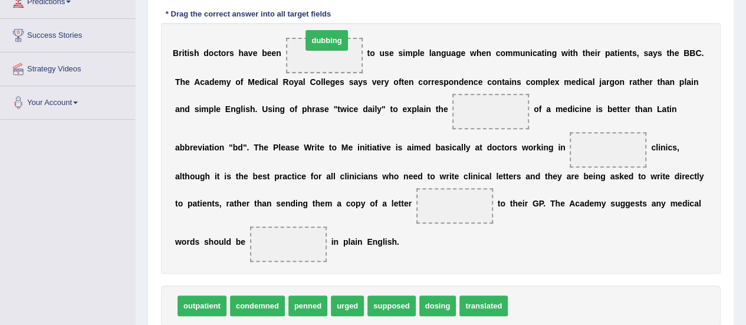
drag, startPoint x: 533, startPoint y: 305, endPoint x: 328, endPoint y: 40, distance: 335.7
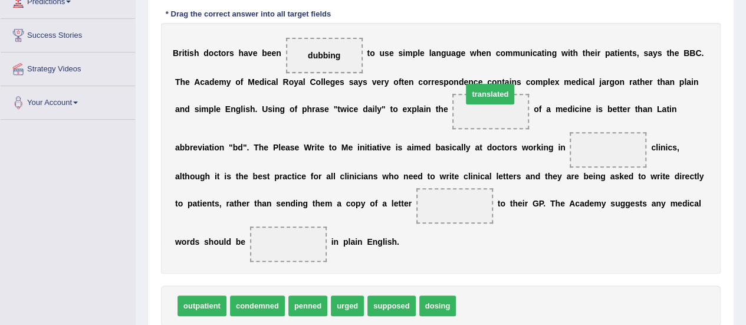
drag, startPoint x: 476, startPoint y: 311, endPoint x: 483, endPoint y: 83, distance: 228.5
click at [483, 84] on span "translated" at bounding box center [490, 94] width 48 height 21
drag, startPoint x: 480, startPoint y: 310, endPoint x: 481, endPoint y: 116, distance: 193.6
click at [195, 303] on span "outpatient" at bounding box center [202, 306] width 49 height 21
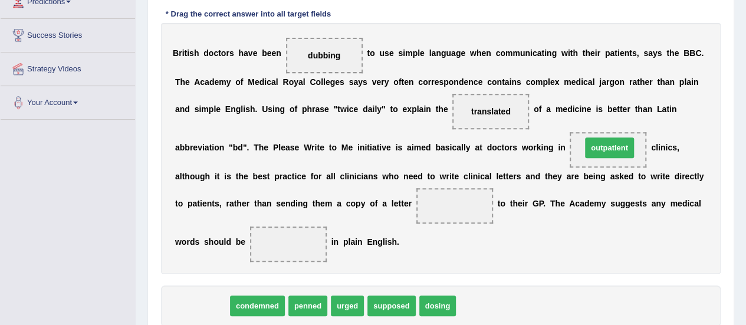
drag, startPoint x: 204, startPoint y: 304, endPoint x: 611, endPoint y: 146, distance: 437.4
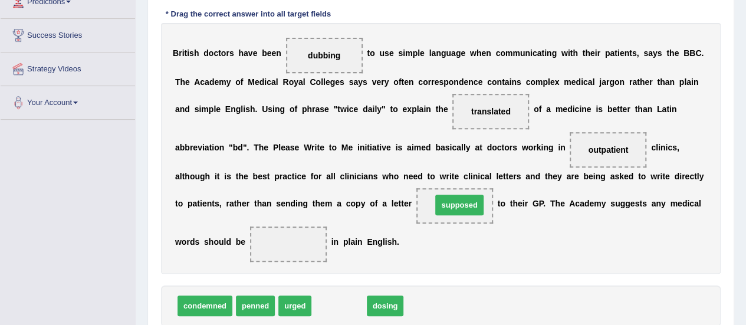
drag, startPoint x: 340, startPoint y: 306, endPoint x: 413, endPoint y: 166, distance: 158.4
click at [435, 195] on span "supposed" at bounding box center [459, 205] width 48 height 21
drag, startPoint x: 335, startPoint y: 309, endPoint x: 459, endPoint y: 214, distance: 155.7
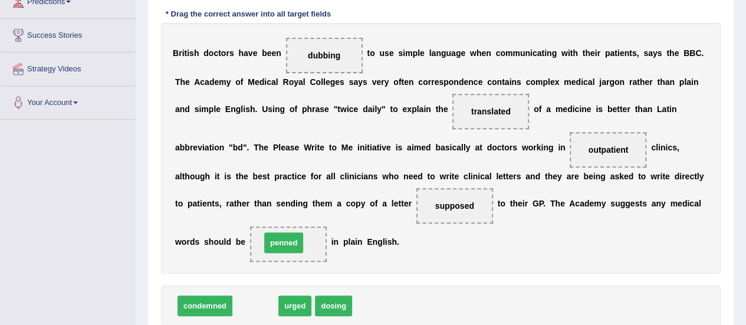
drag, startPoint x: 262, startPoint y: 307, endPoint x: 290, endPoint y: 244, distance: 69.7
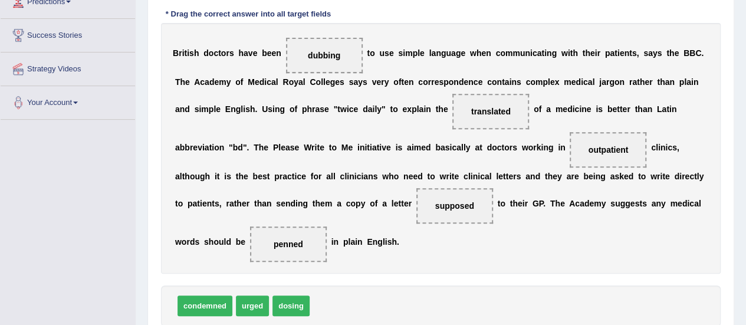
scroll to position [264, 0]
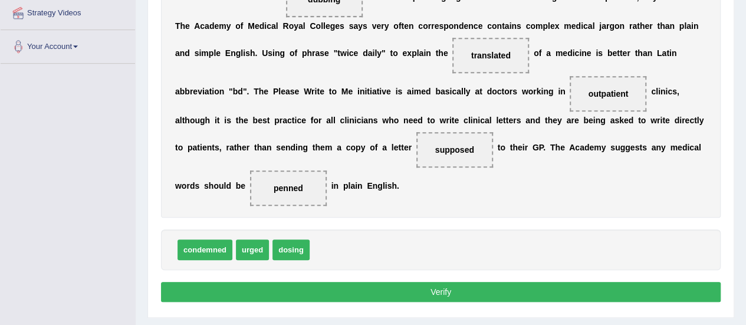
click at [441, 291] on button "Verify" at bounding box center [441, 292] width 560 height 20
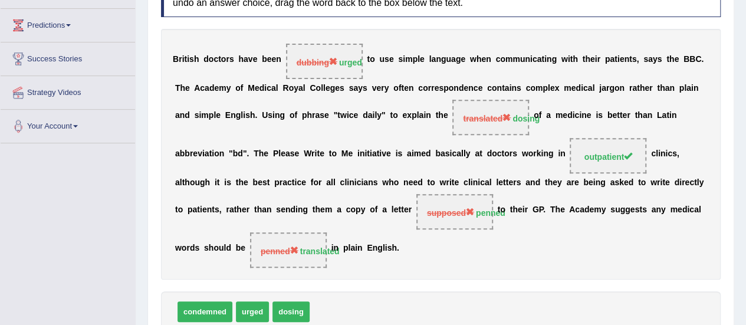
scroll to position [185, 0]
